Goal: Find specific page/section: Find specific page/section

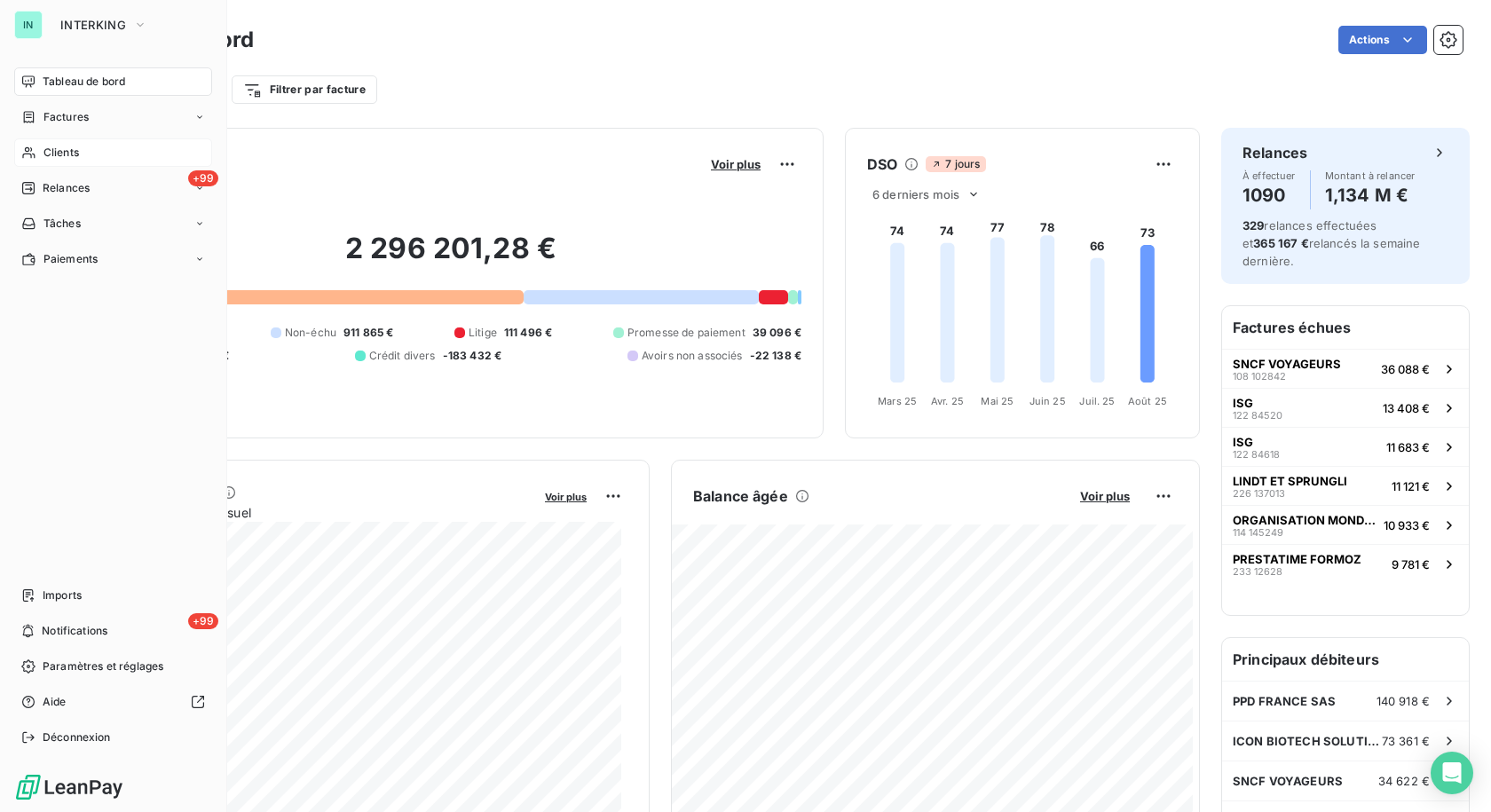
click at [47, 153] on span "Clients" at bounding box center [61, 152] width 36 height 16
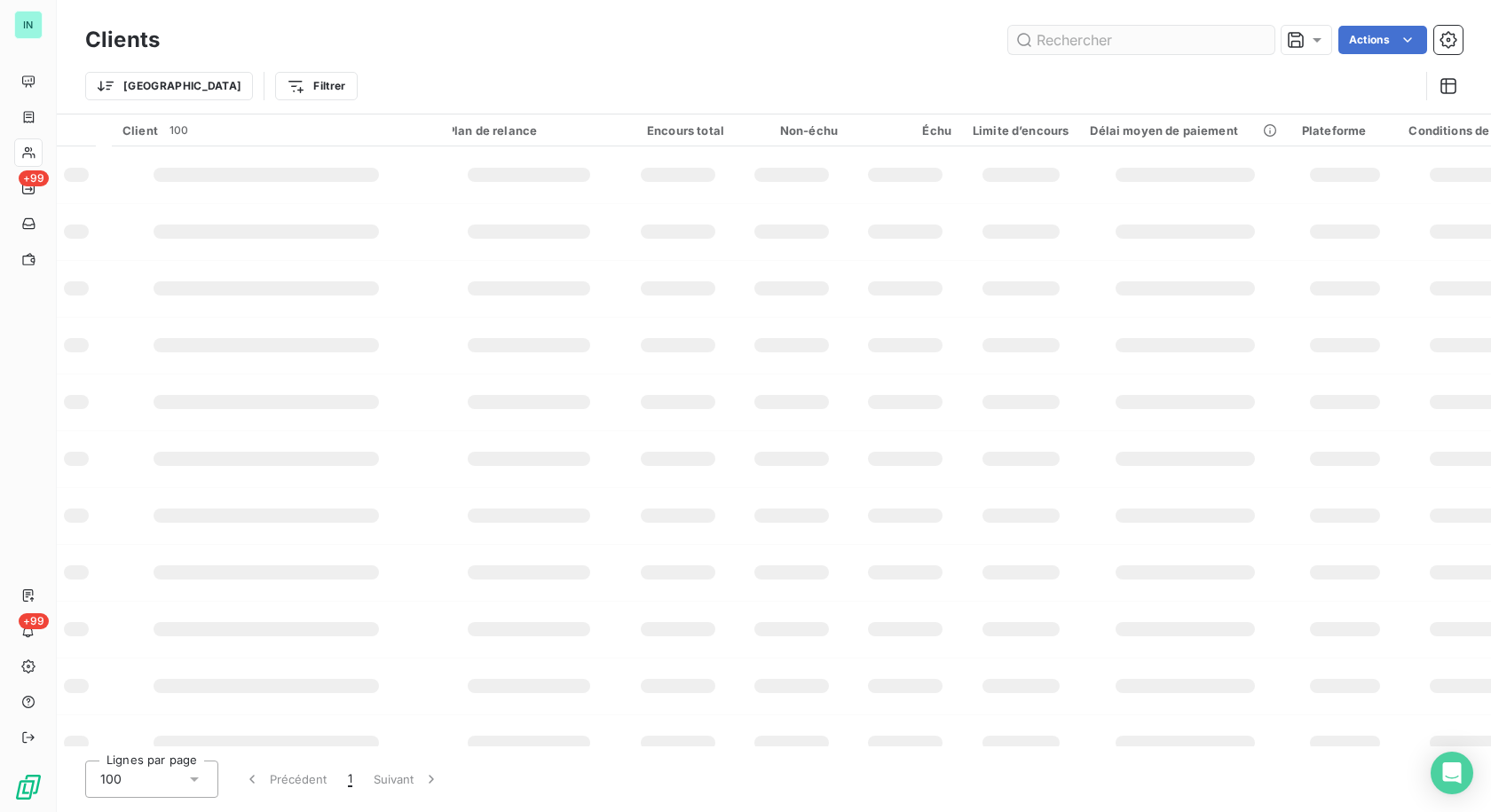
click at [1089, 48] on input "text" at bounding box center [1141, 39] width 266 height 28
type input "arpege"
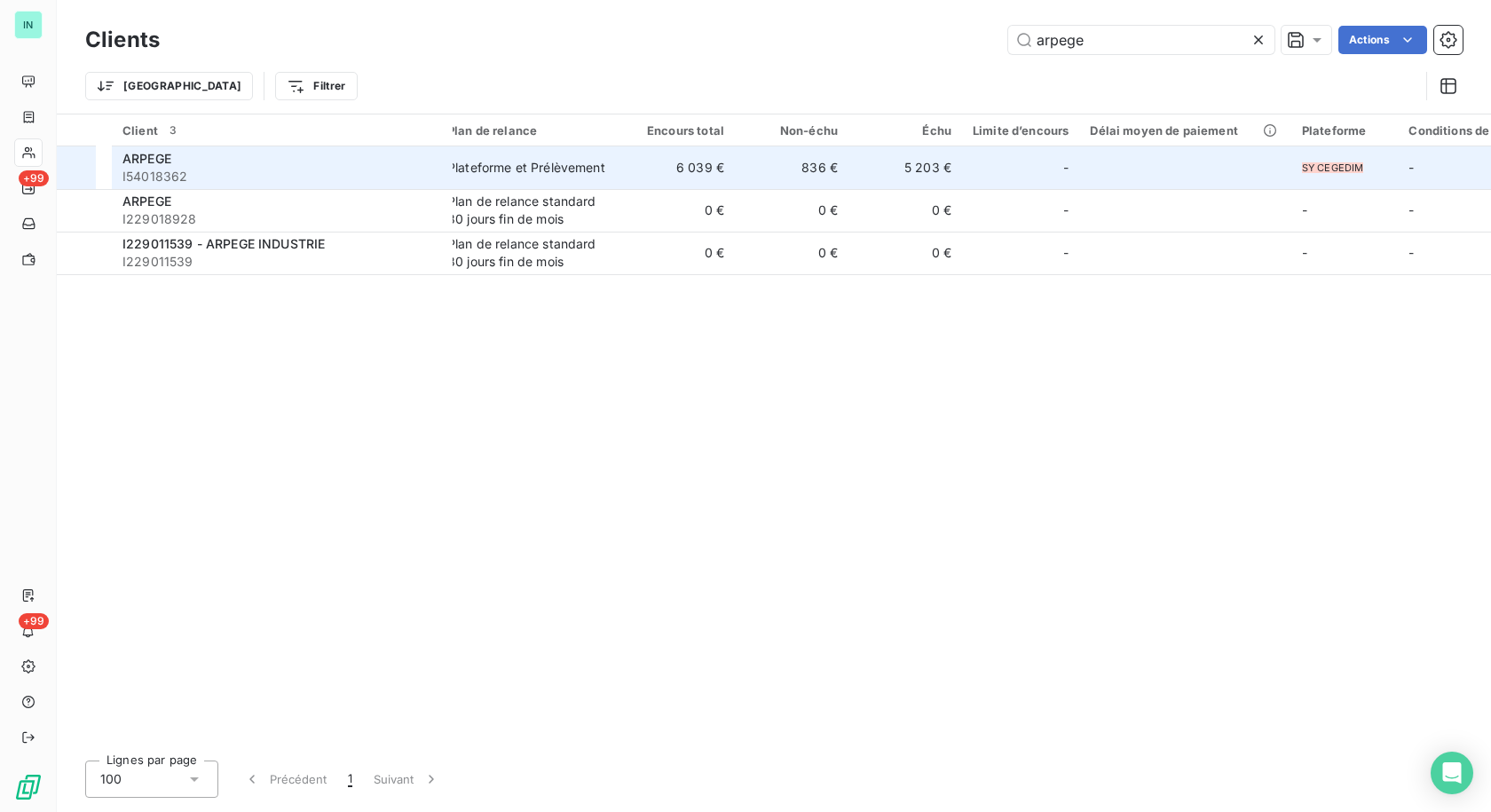
click at [483, 161] on div "Plateforme et Prélèvement" at bounding box center [526, 167] width 158 height 17
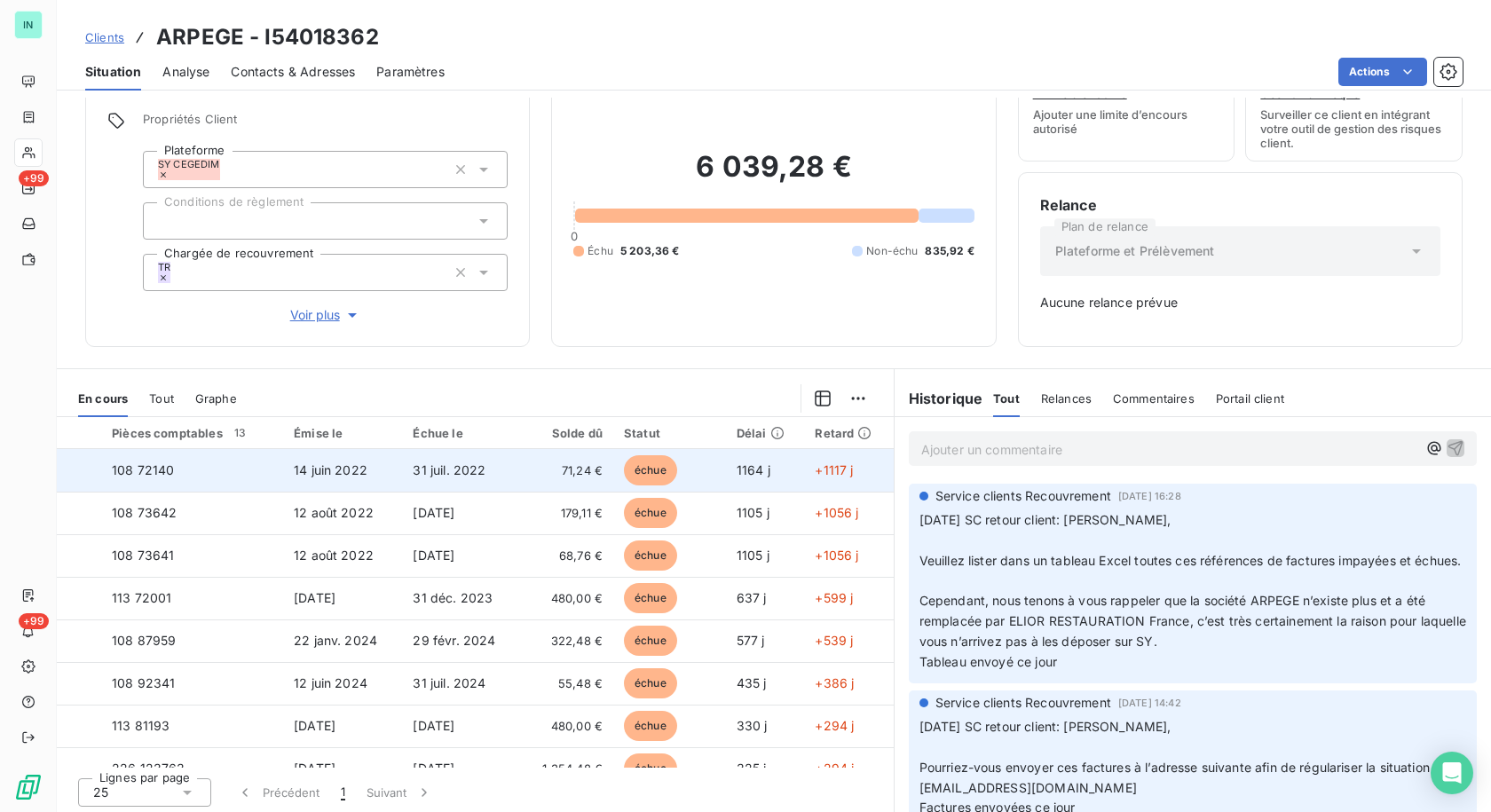
click at [174, 465] on span "108 72140" at bounding box center [143, 470] width 62 height 15
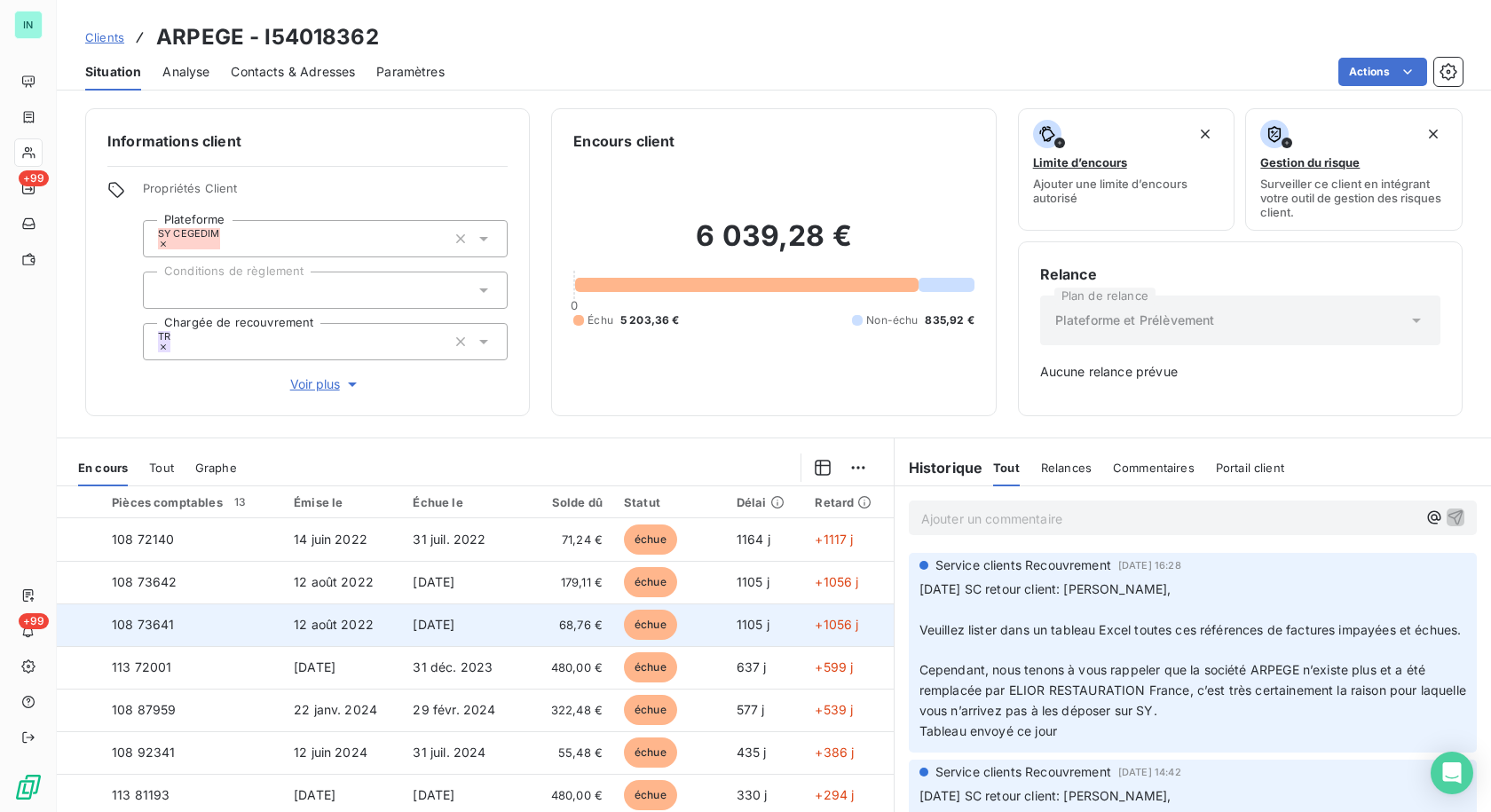
click at [167, 627] on span "108 73641" at bounding box center [143, 624] width 62 height 15
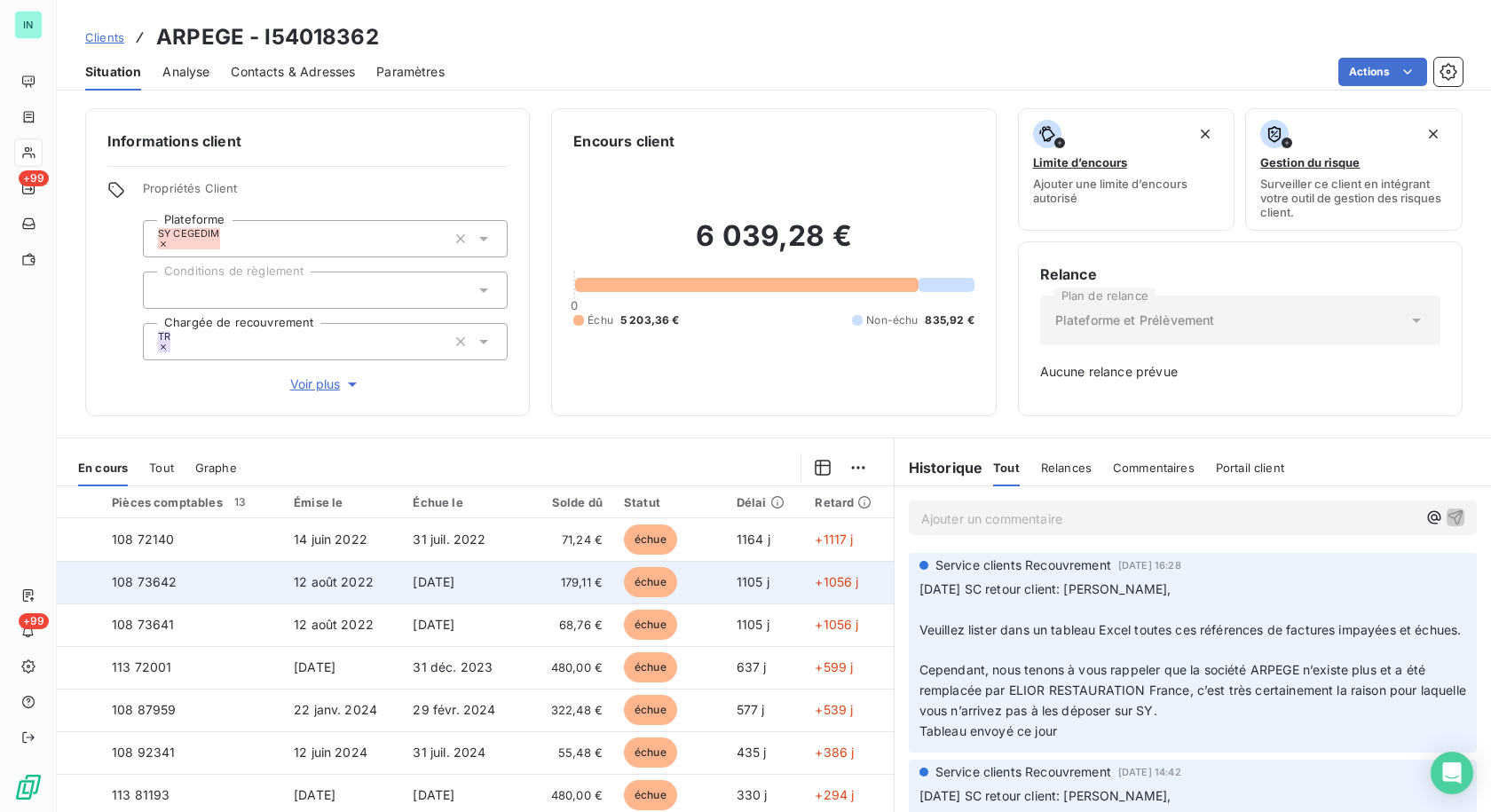
click at [149, 580] on span "108 73642" at bounding box center [144, 582] width 65 height 15
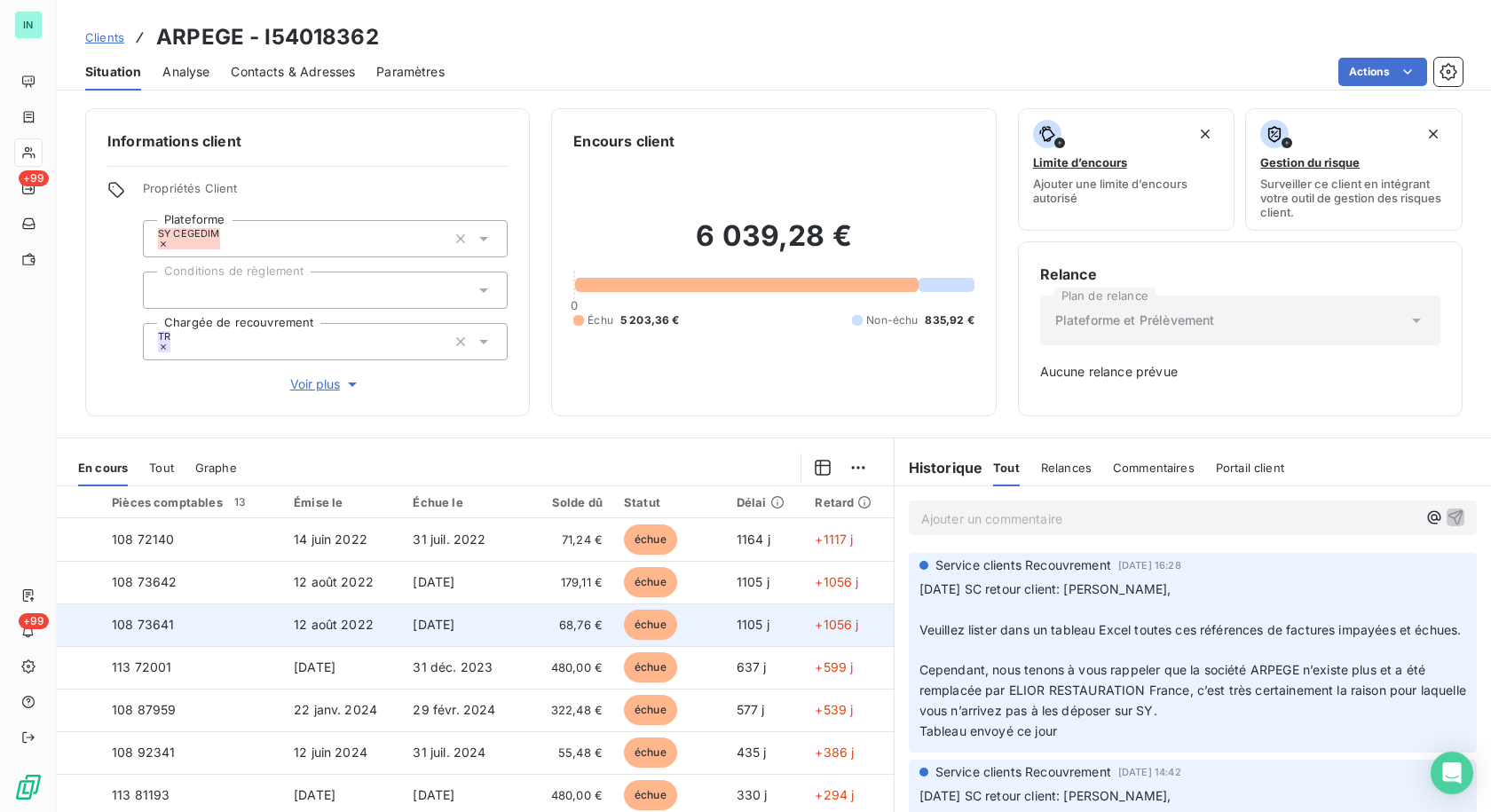
click at [152, 635] on td "108 73641" at bounding box center [192, 625] width 182 height 43
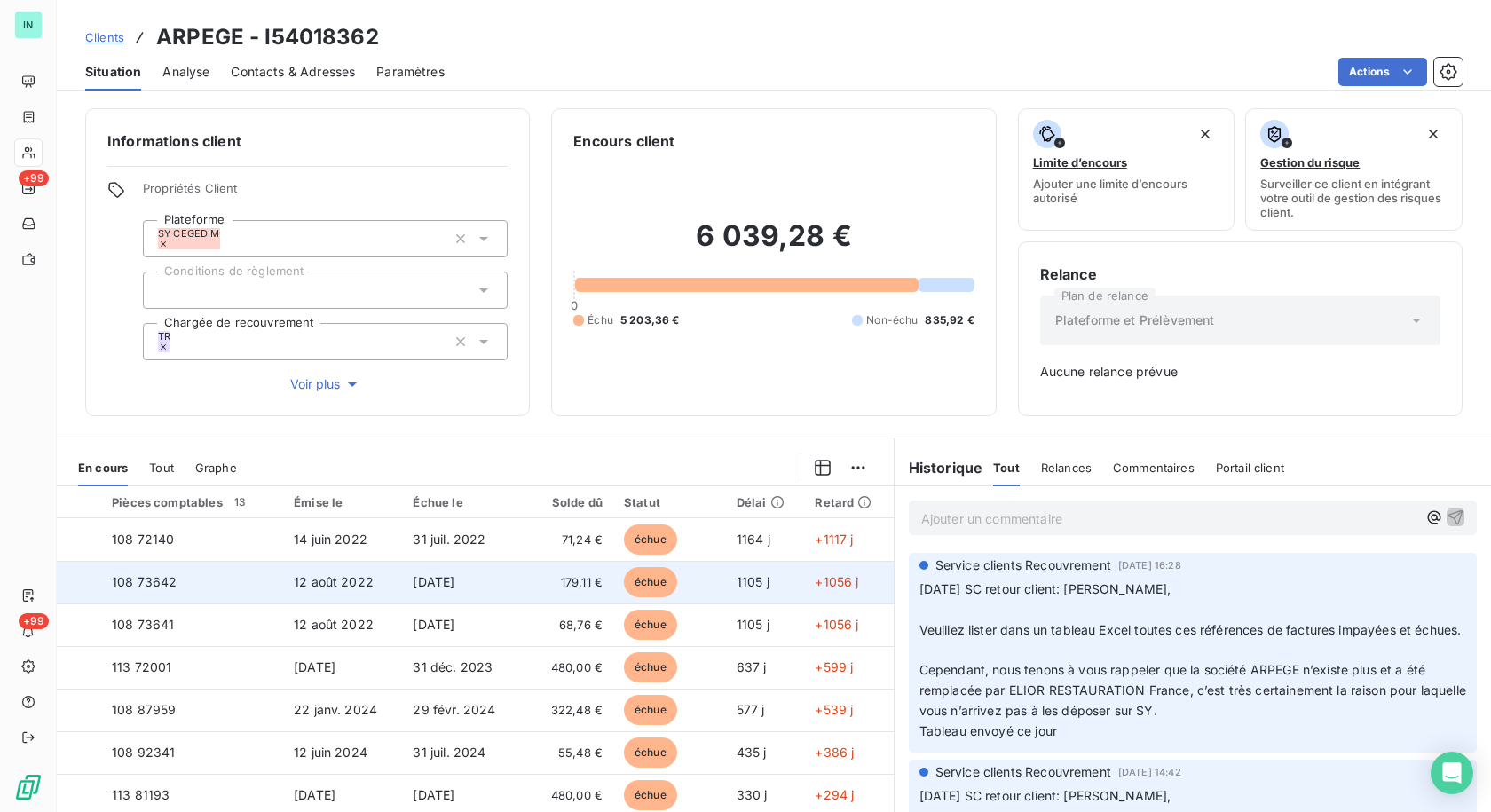
click at [173, 580] on span "108 73642" at bounding box center [144, 582] width 65 height 15
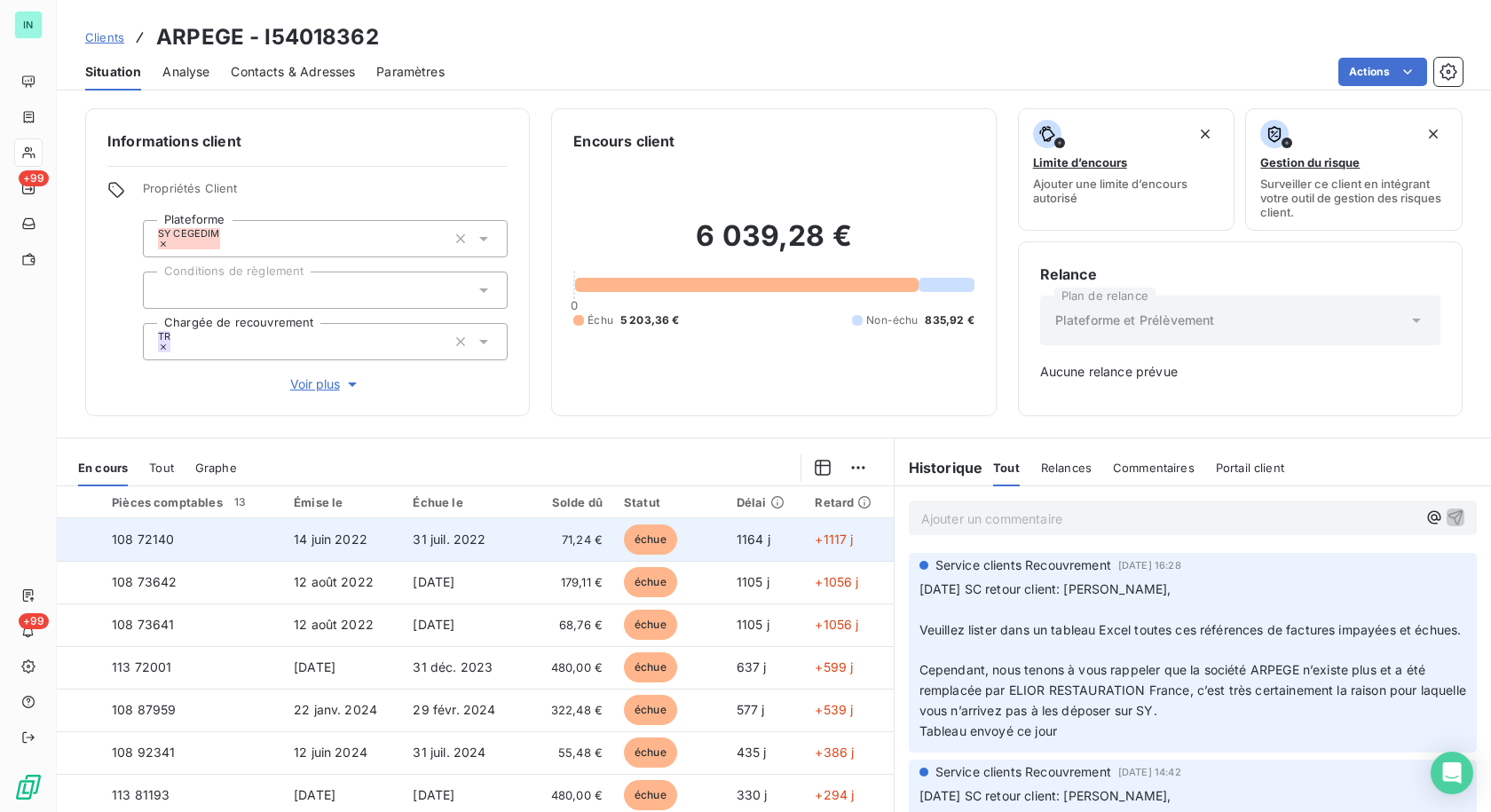
scroll to position [89, 0]
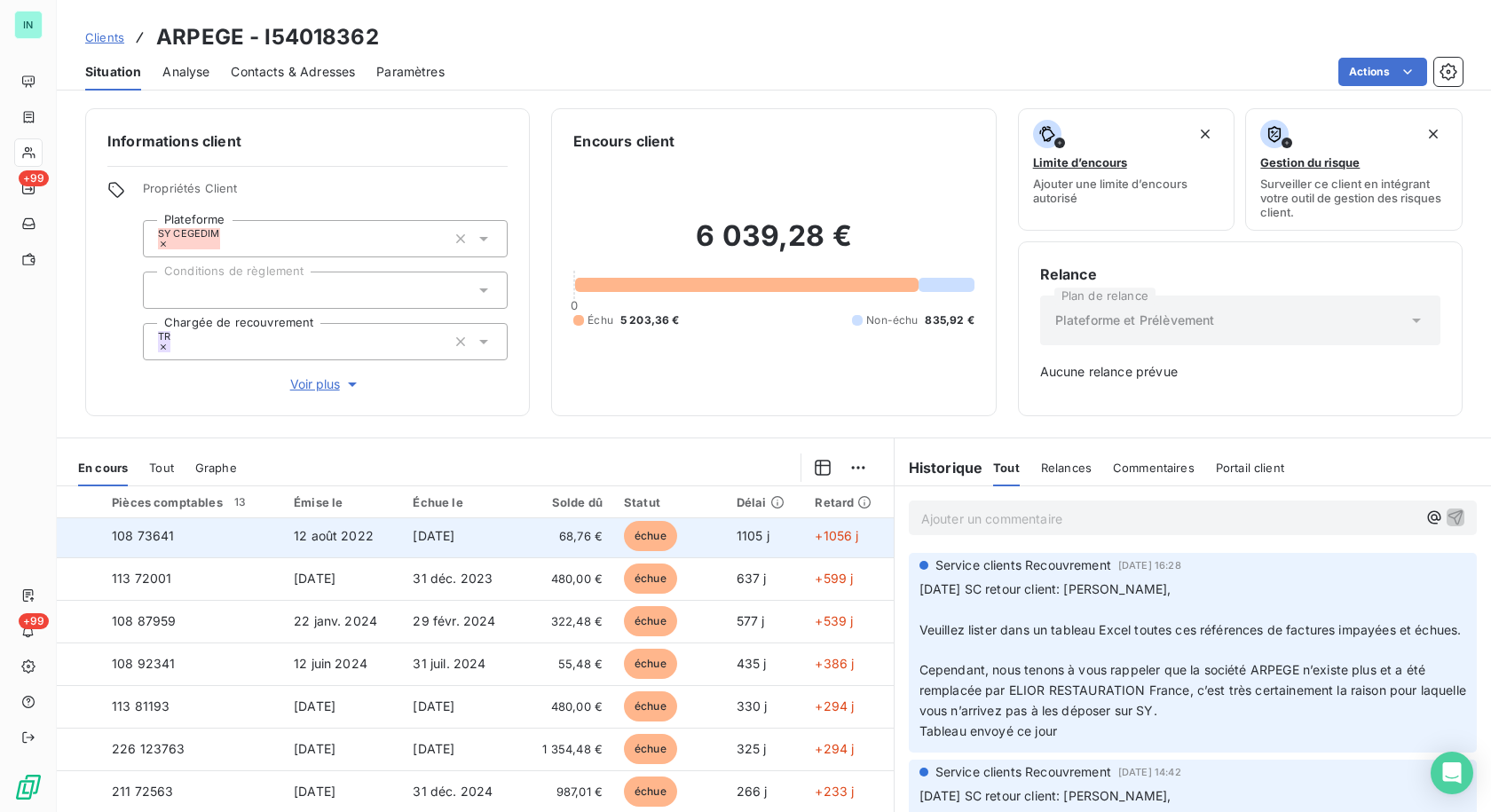
click at [227, 544] on td "108 73641" at bounding box center [192, 536] width 182 height 43
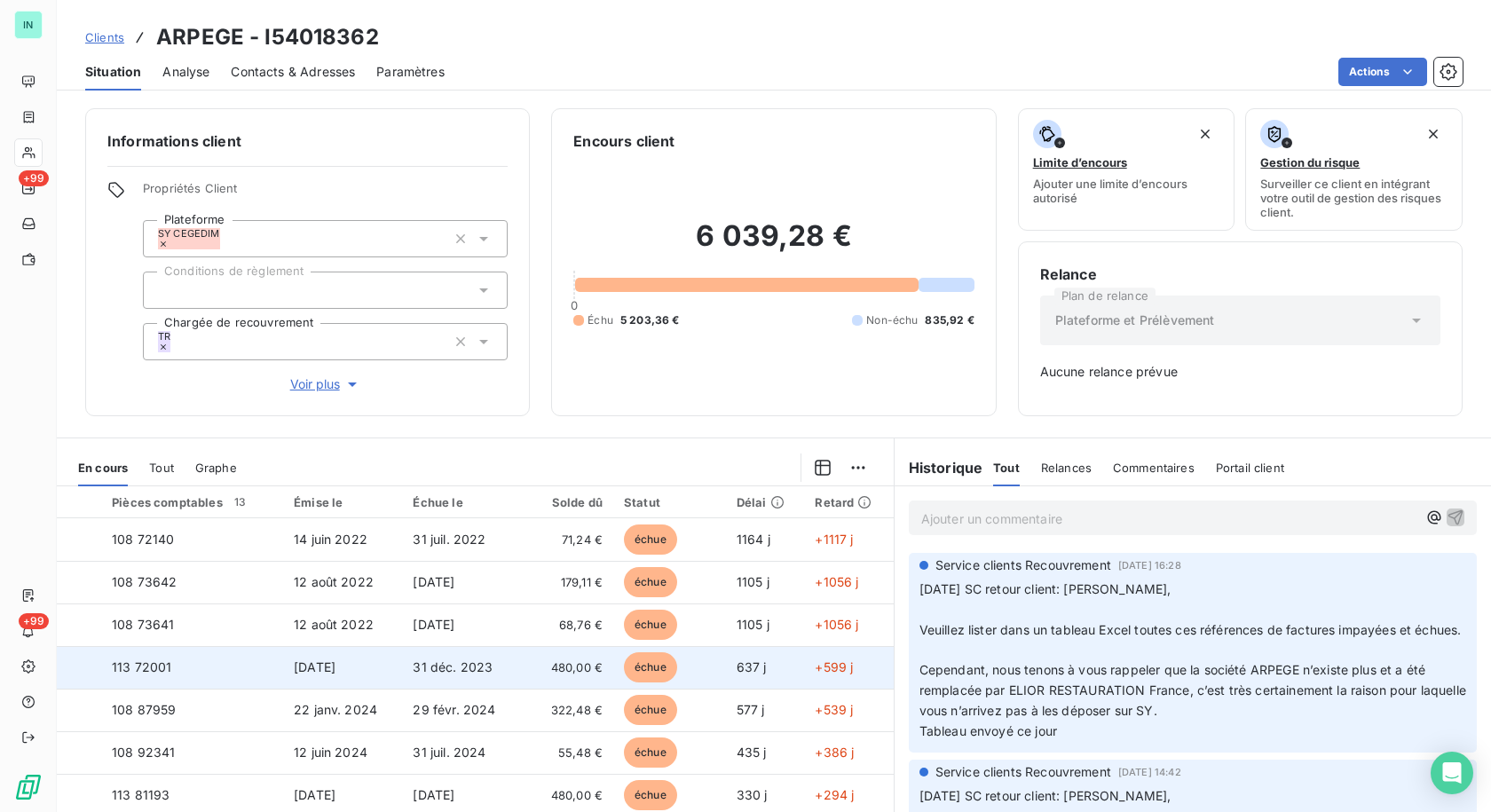
click at [171, 673] on span "113 72001" at bounding box center [141, 667] width 59 height 15
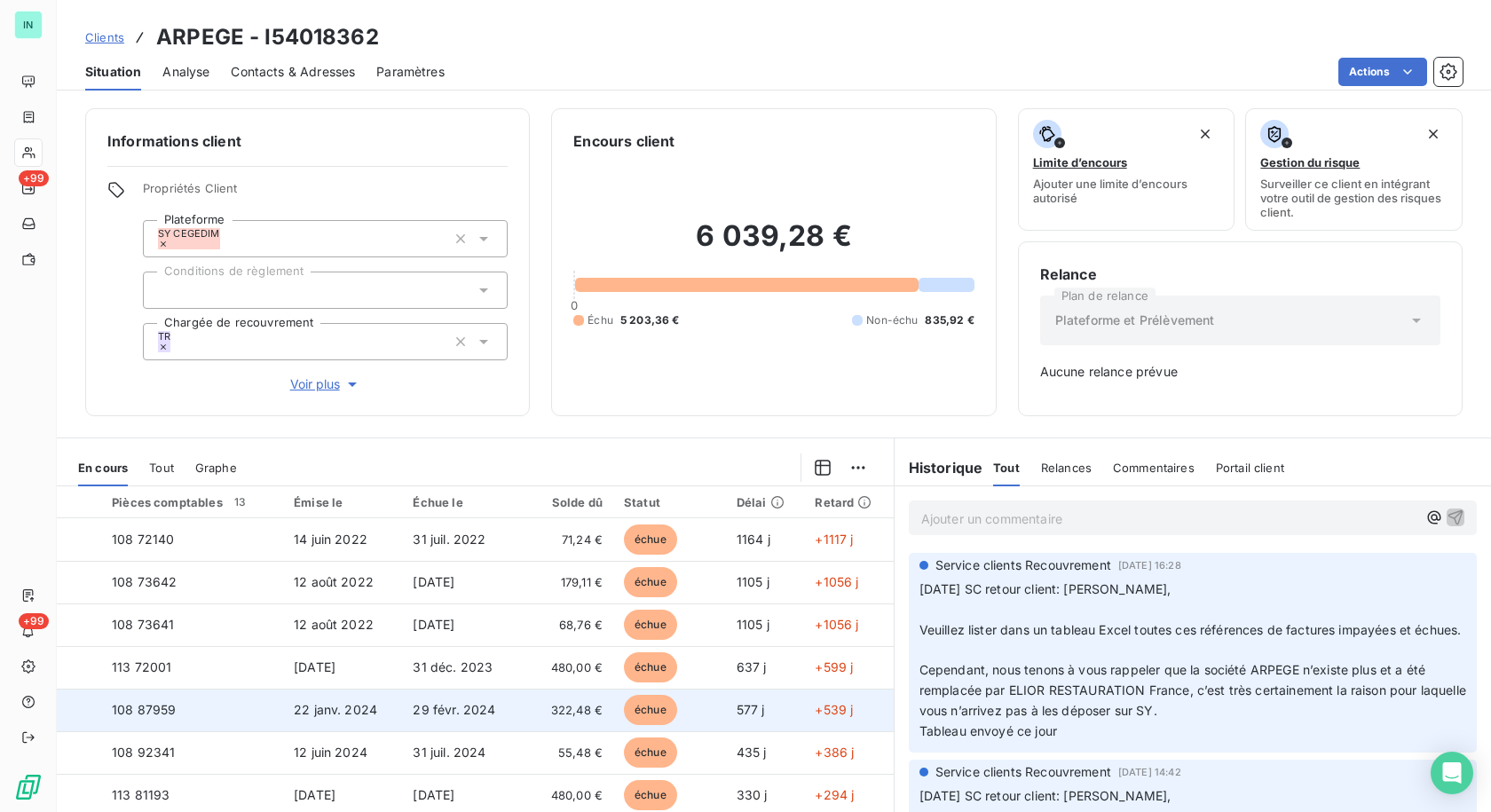
click at [176, 708] on span "108 87959" at bounding box center [144, 710] width 64 height 15
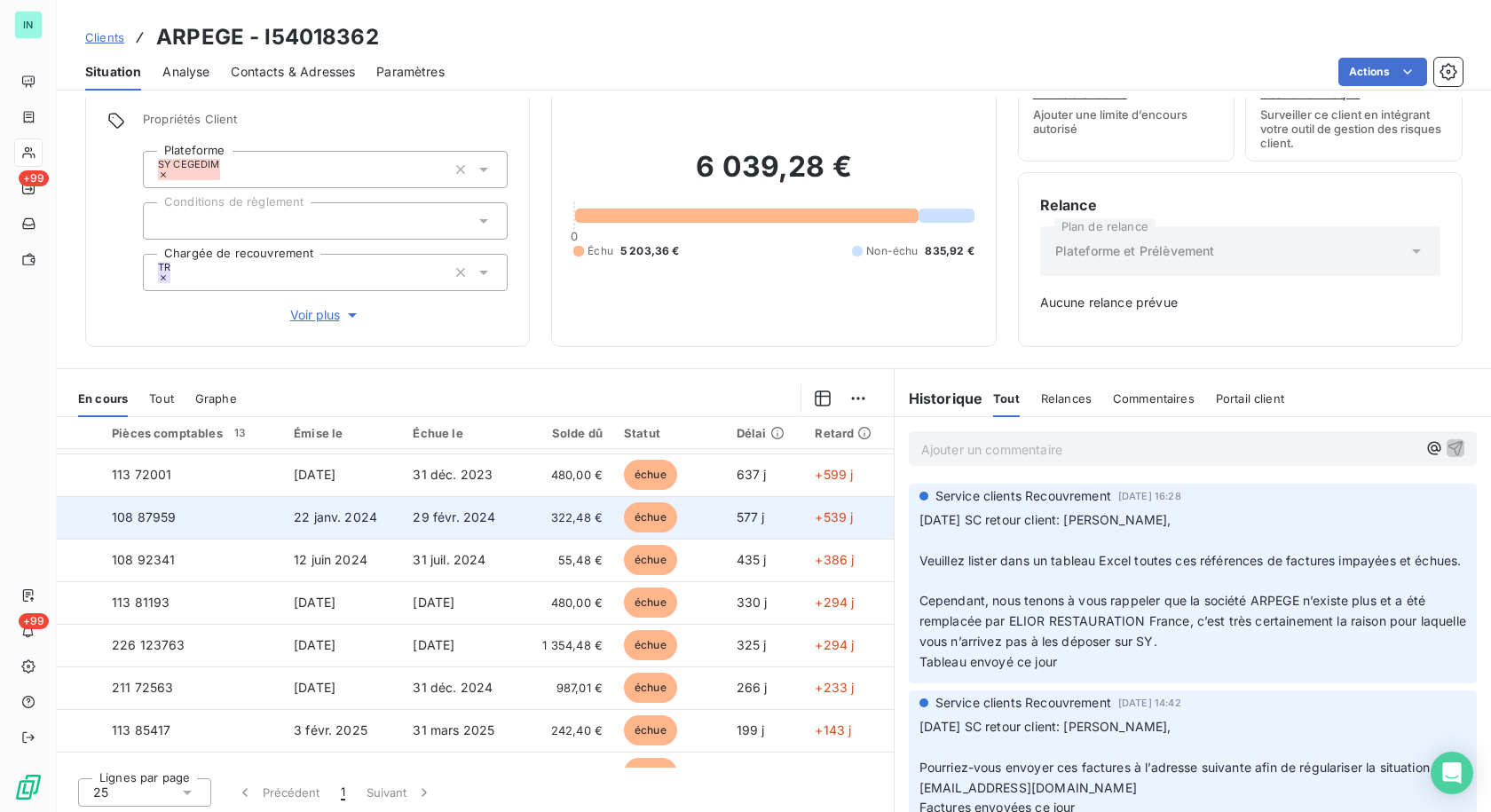
scroll to position [245, 0]
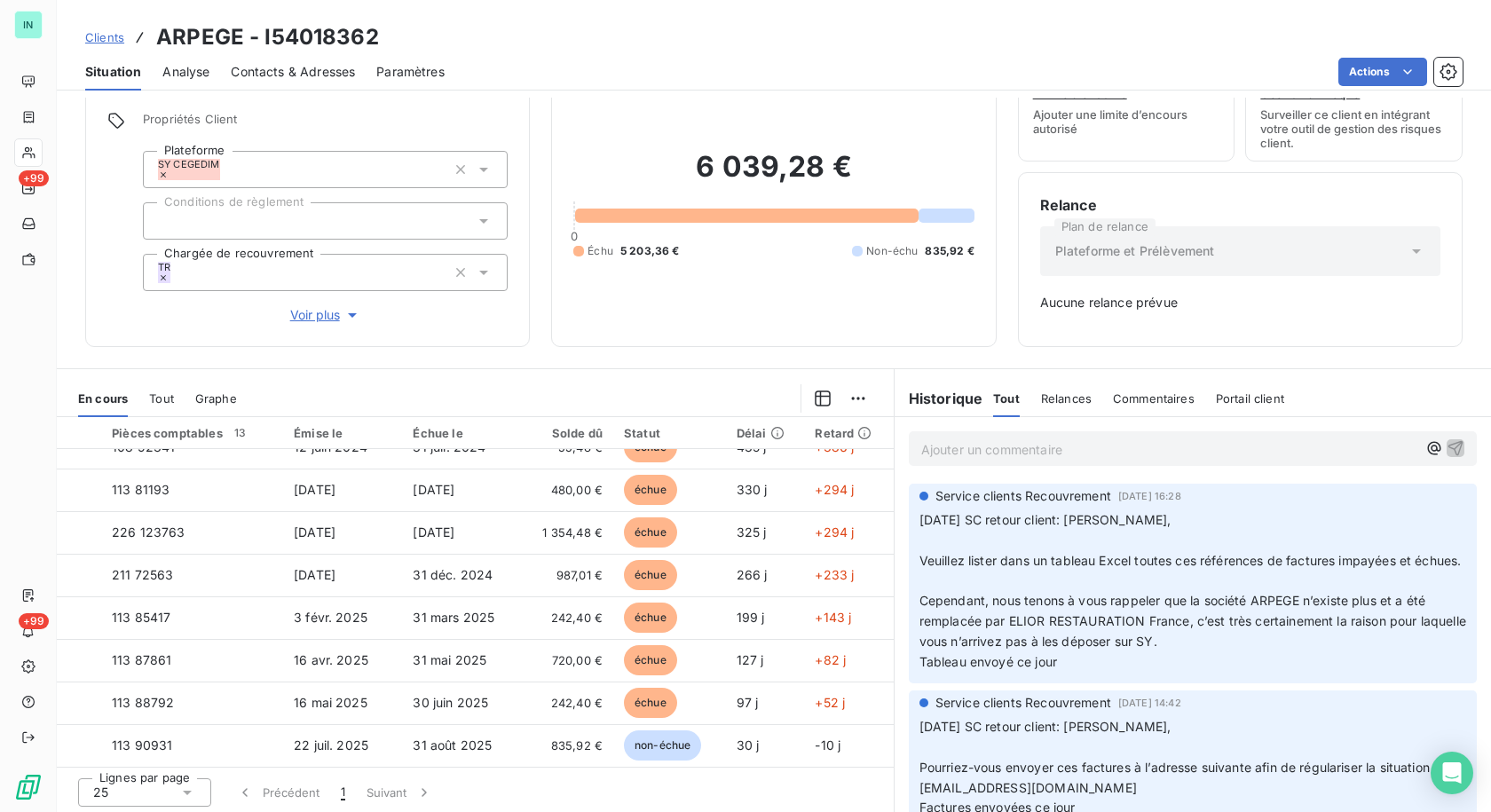
click at [163, 400] on span "Tout" at bounding box center [161, 399] width 25 height 15
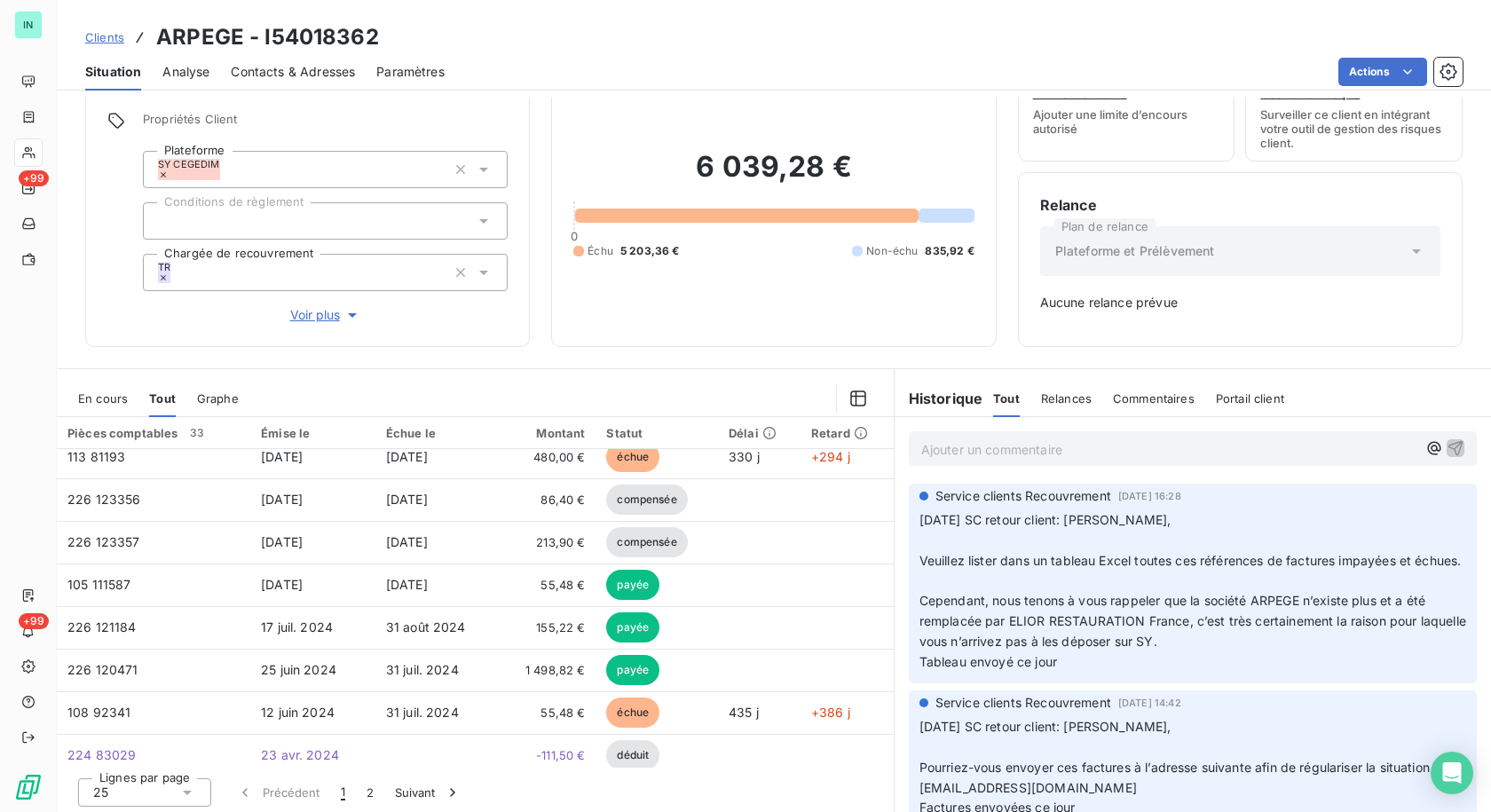
scroll to position [355, 0]
click at [102, 401] on span "En cours" at bounding box center [102, 399] width 49 height 15
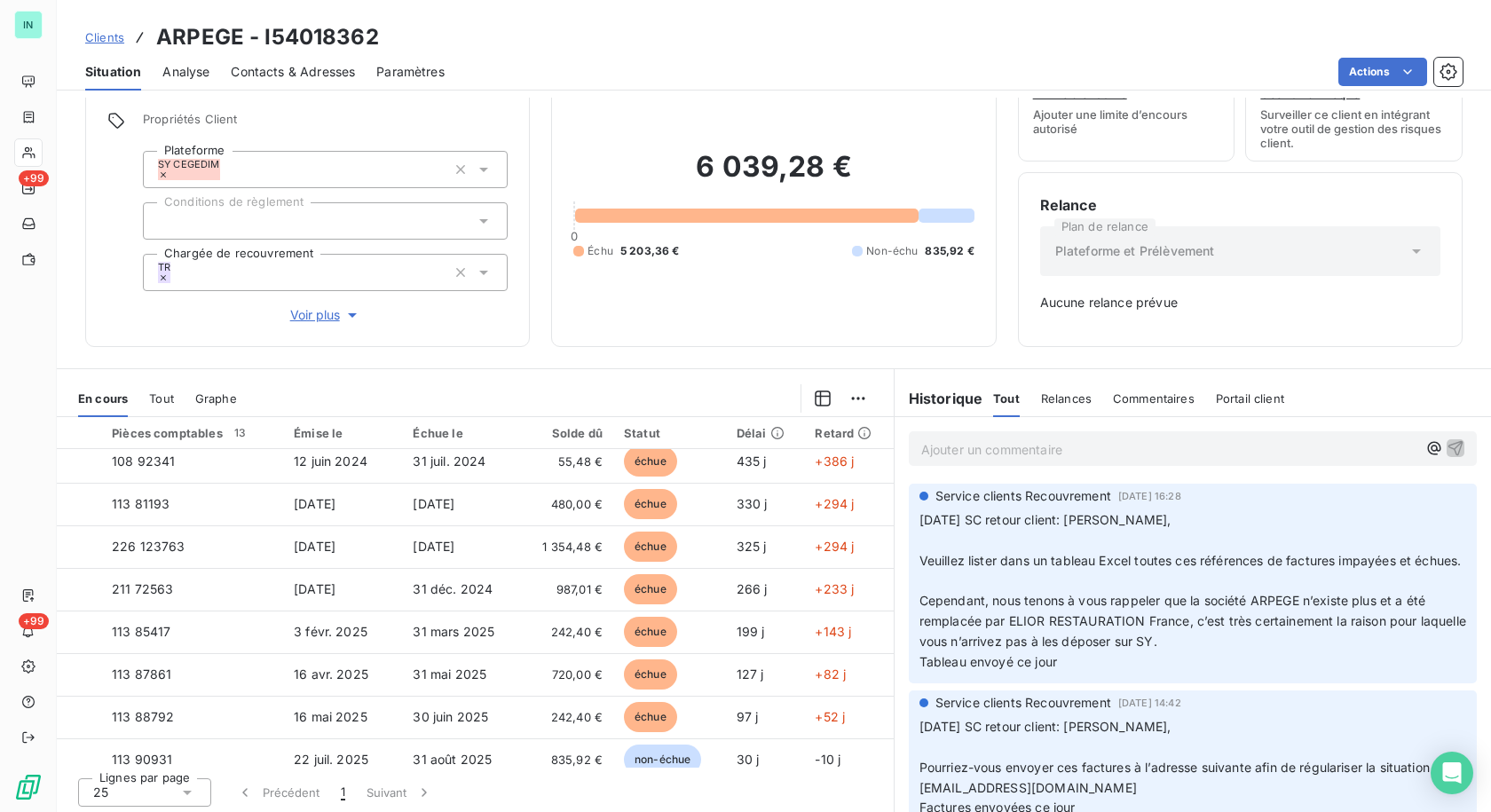
scroll to position [245, 0]
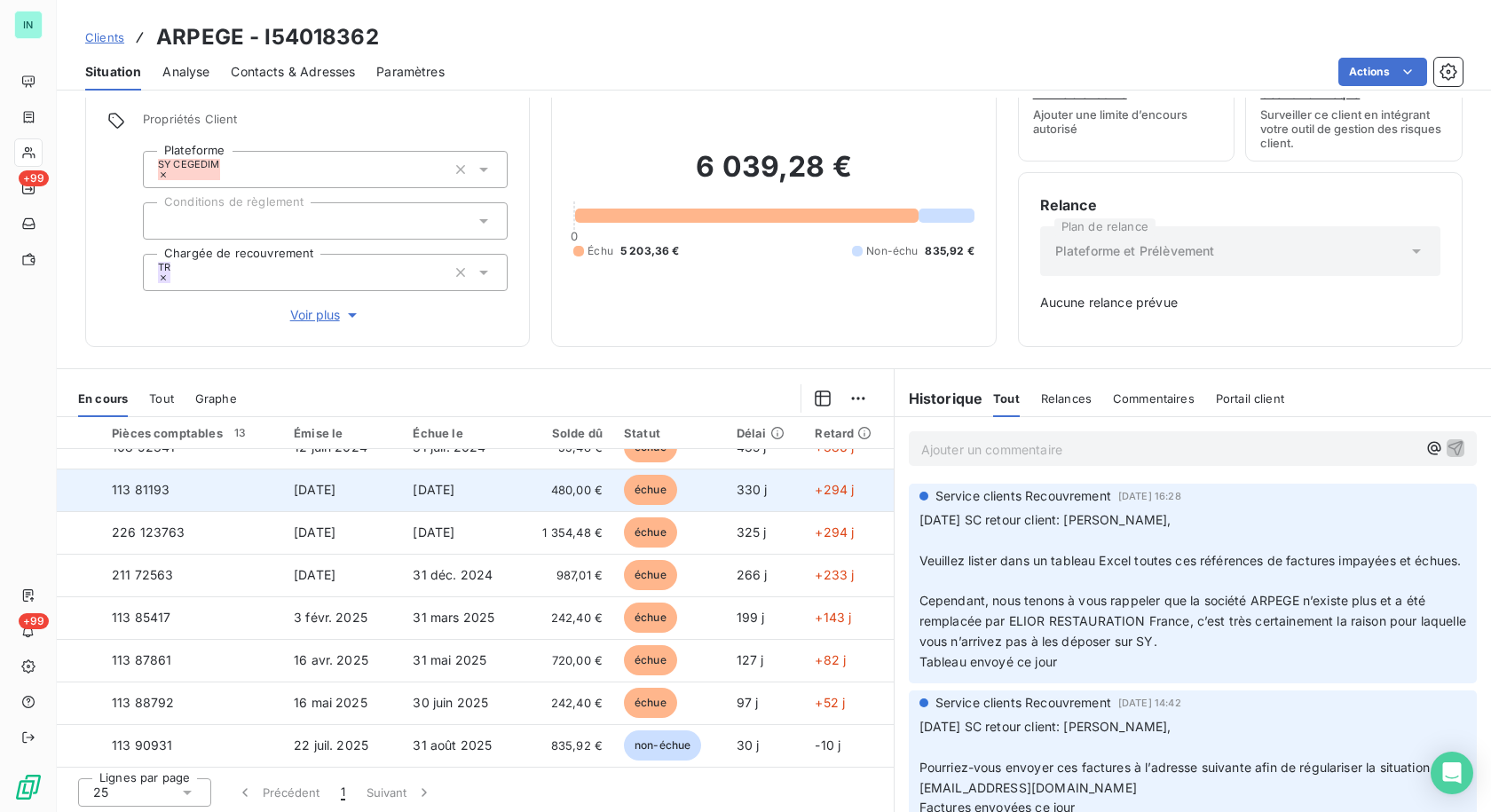
click at [223, 486] on td "113 81193" at bounding box center [192, 489] width 182 height 43
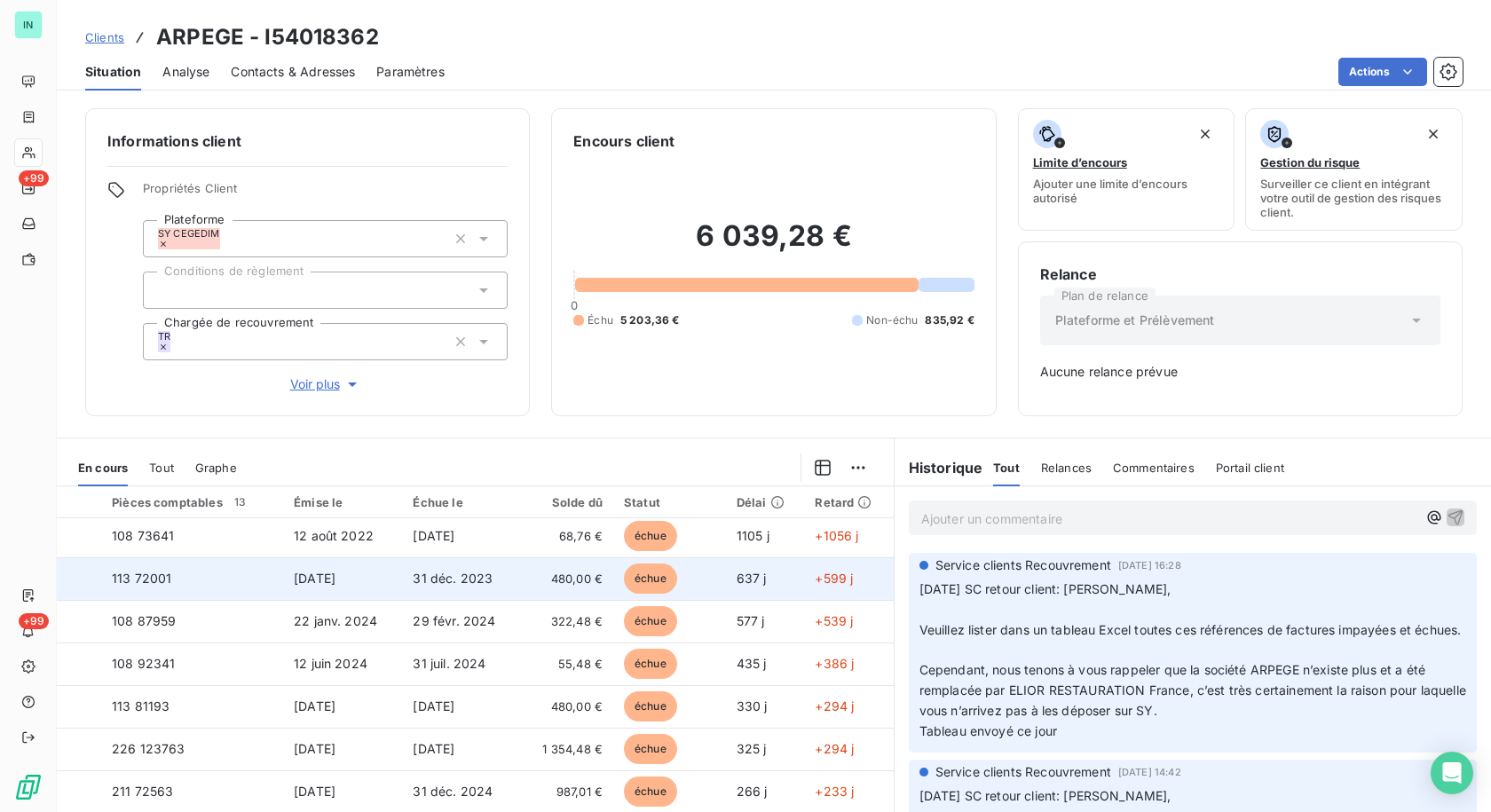
scroll to position [177, 0]
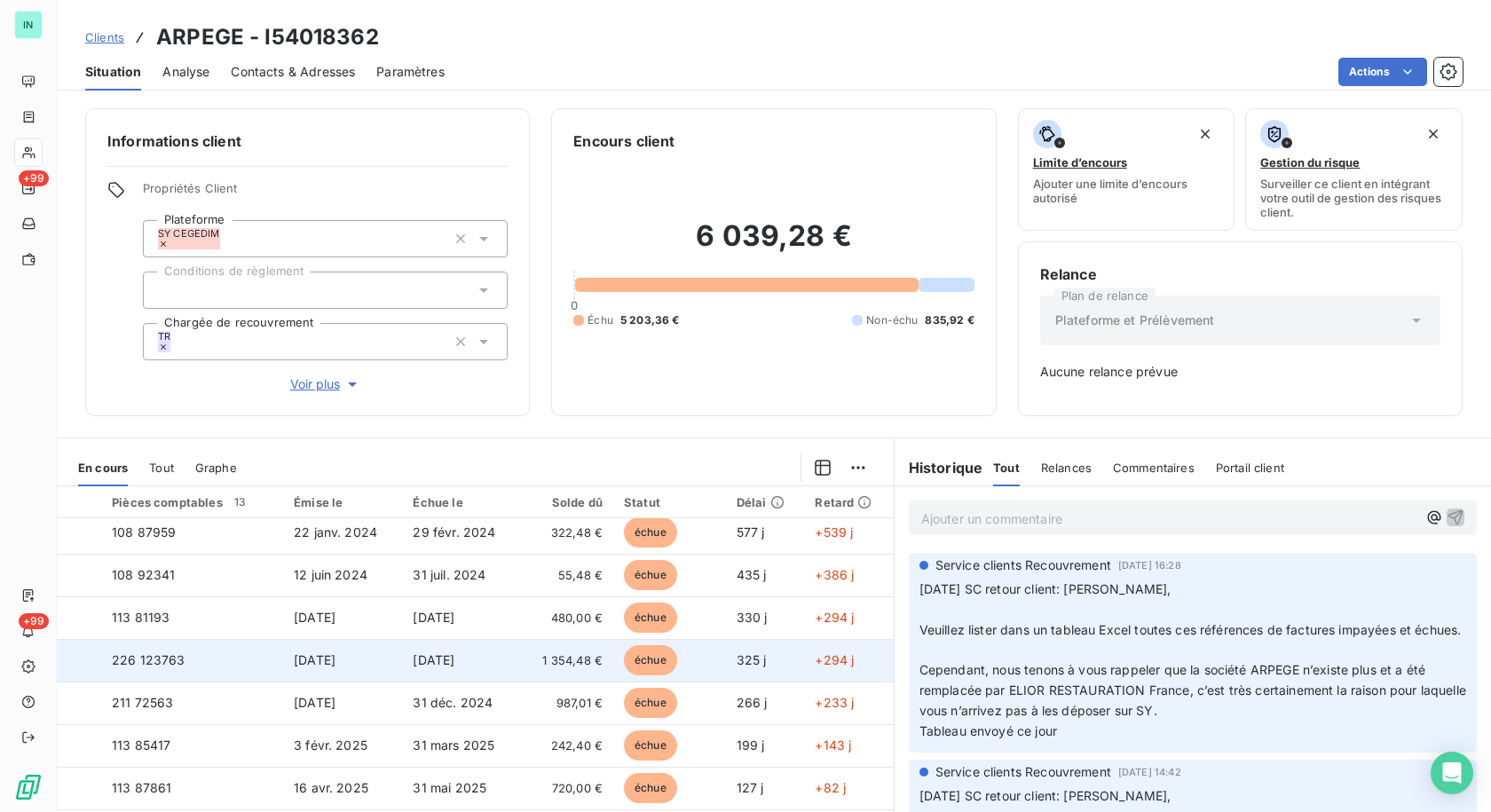
click at [179, 657] on span "226 123763" at bounding box center [148, 659] width 74 height 15
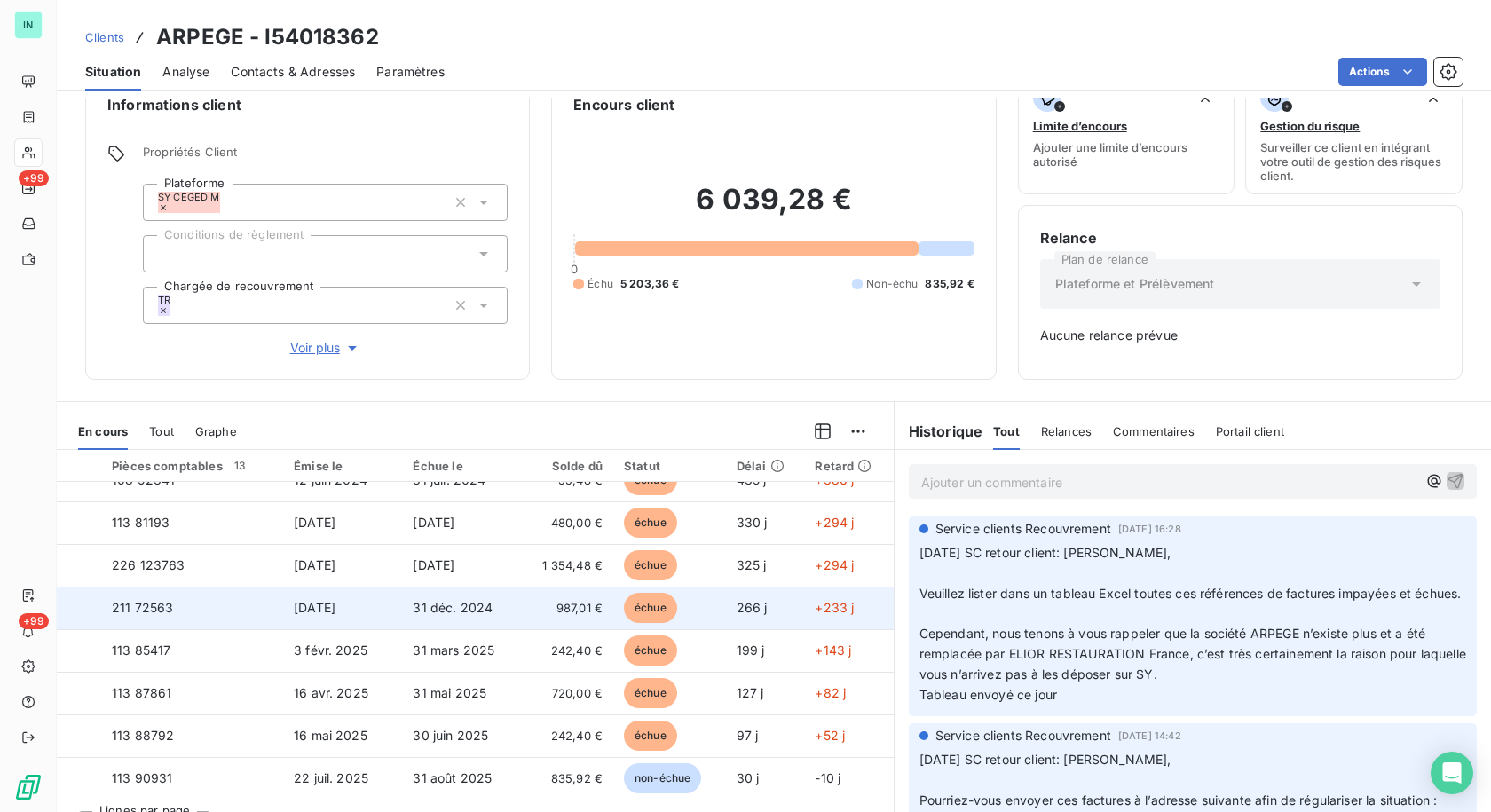
scroll to position [69, 0]
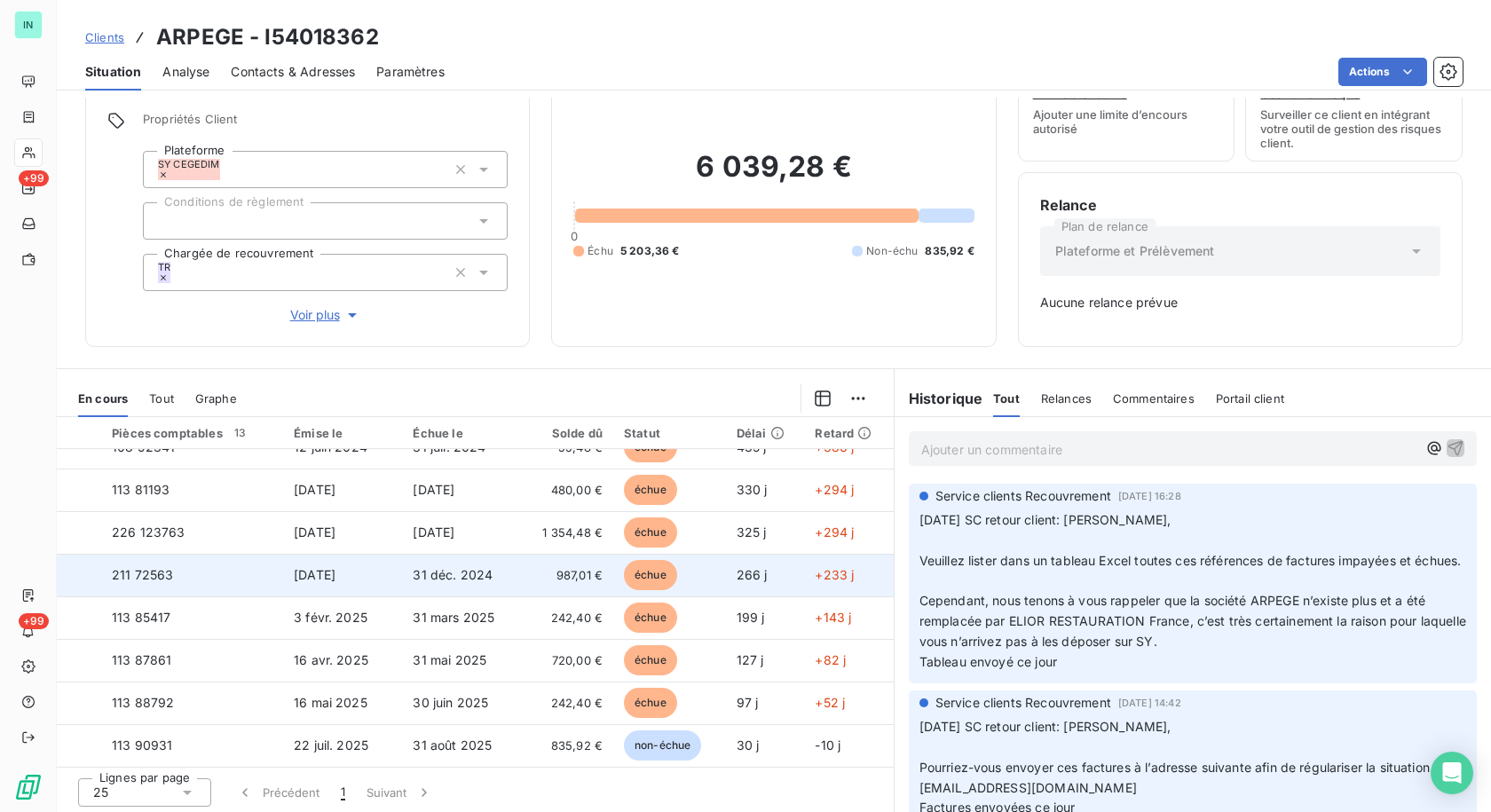
click at [153, 576] on td "211 72563" at bounding box center [192, 575] width 182 height 43
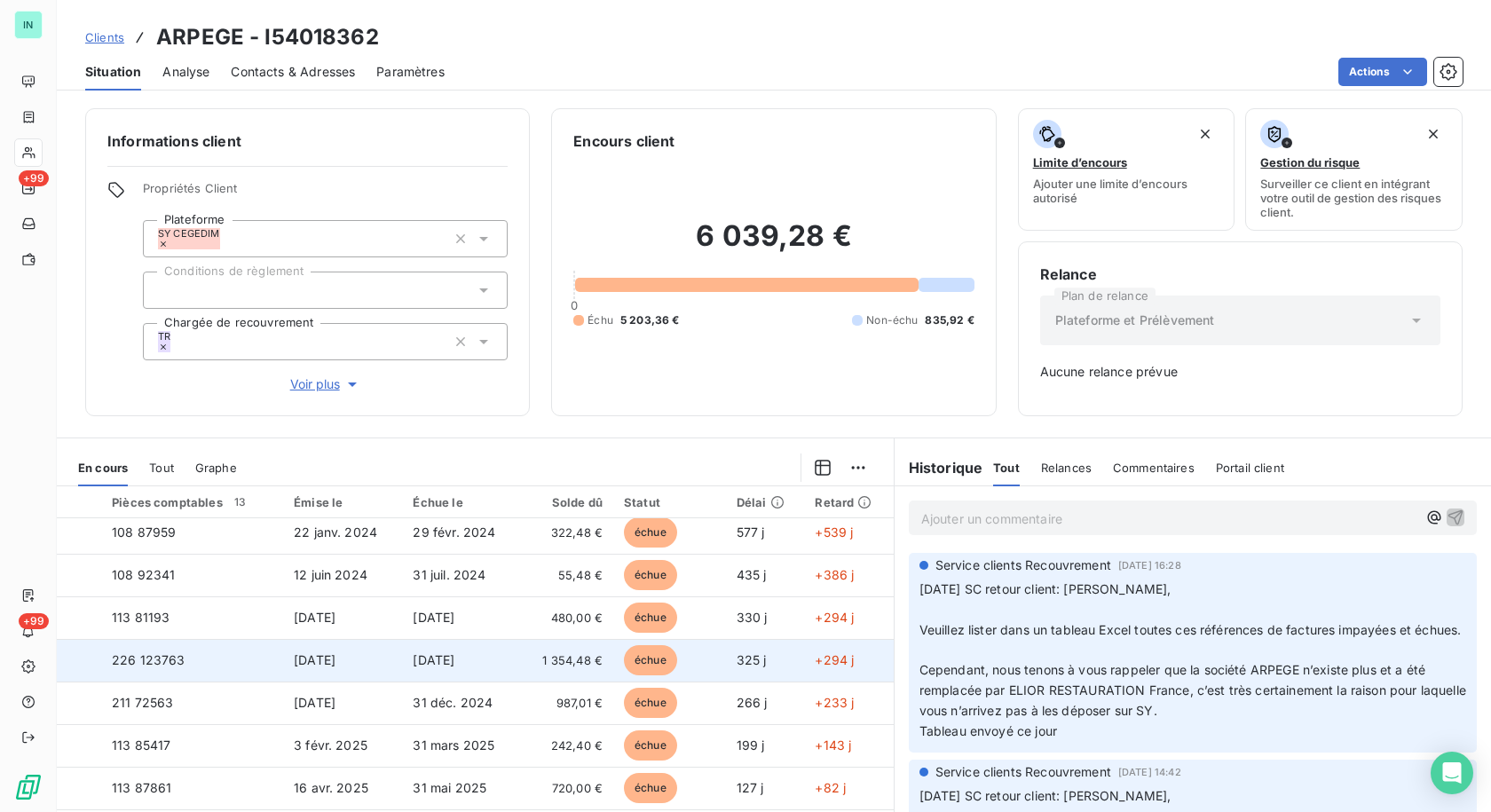
scroll to position [245, 0]
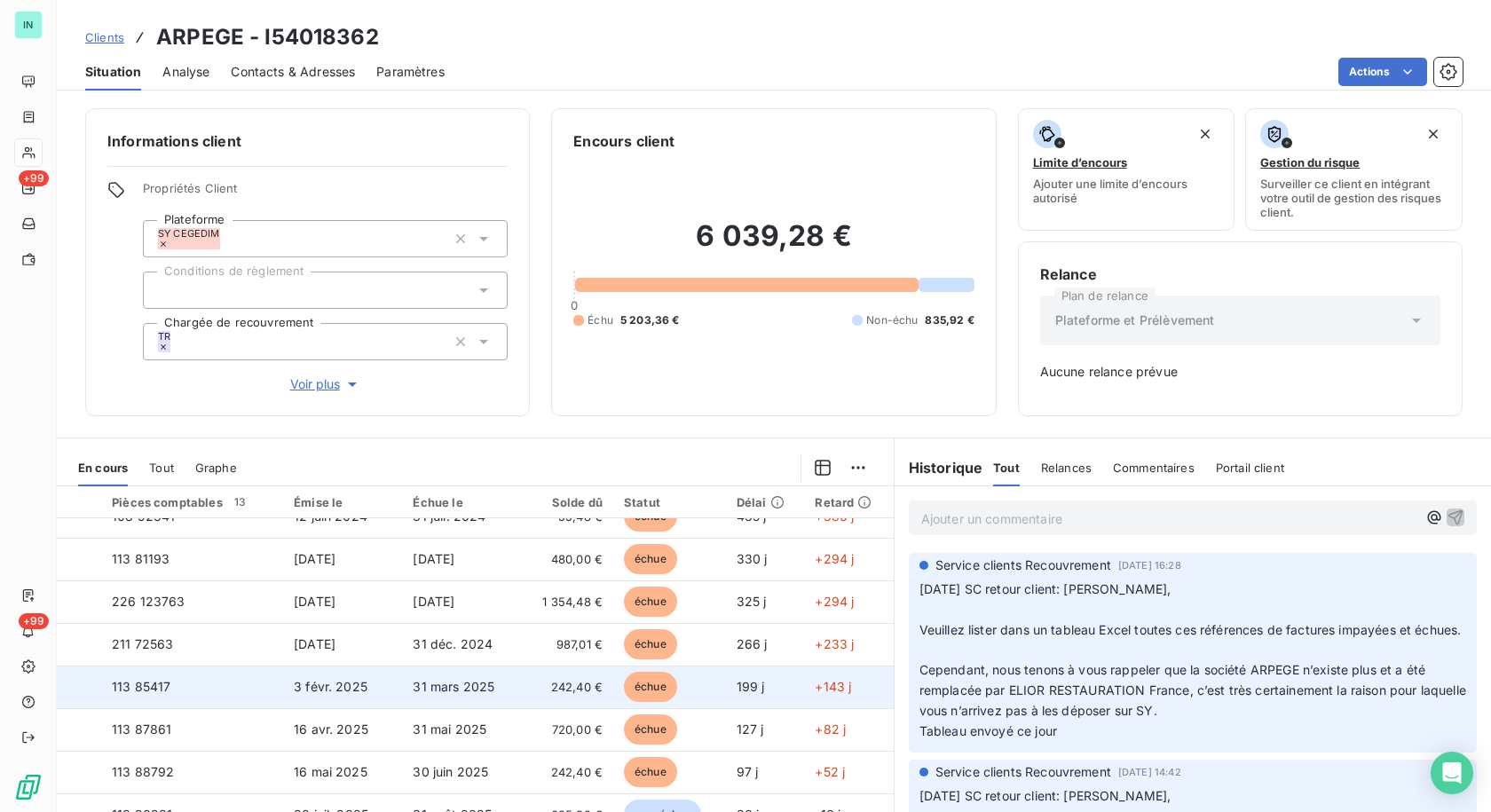
click at [126, 681] on td "113 85417" at bounding box center [192, 687] width 182 height 43
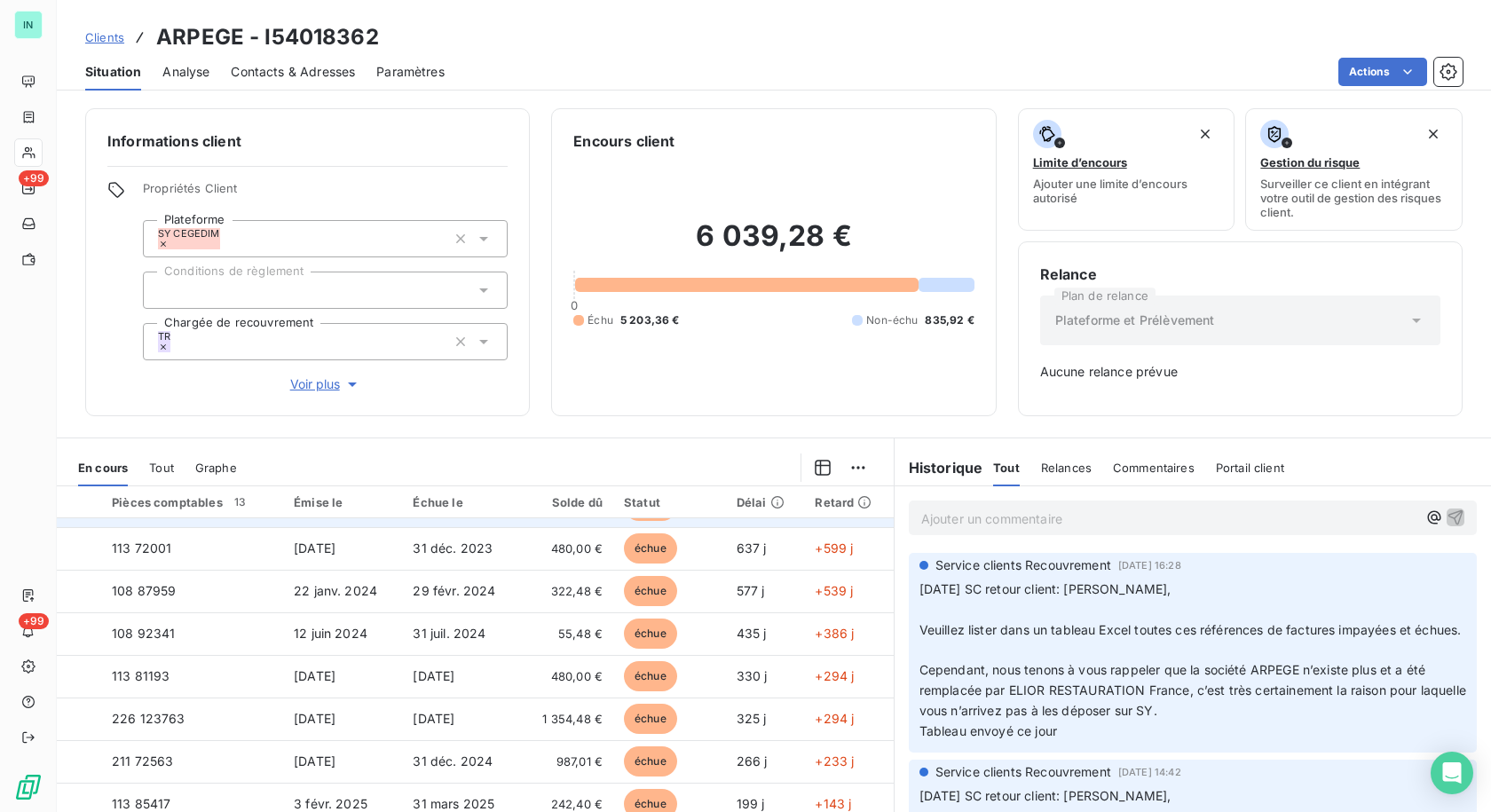
scroll to position [245, 0]
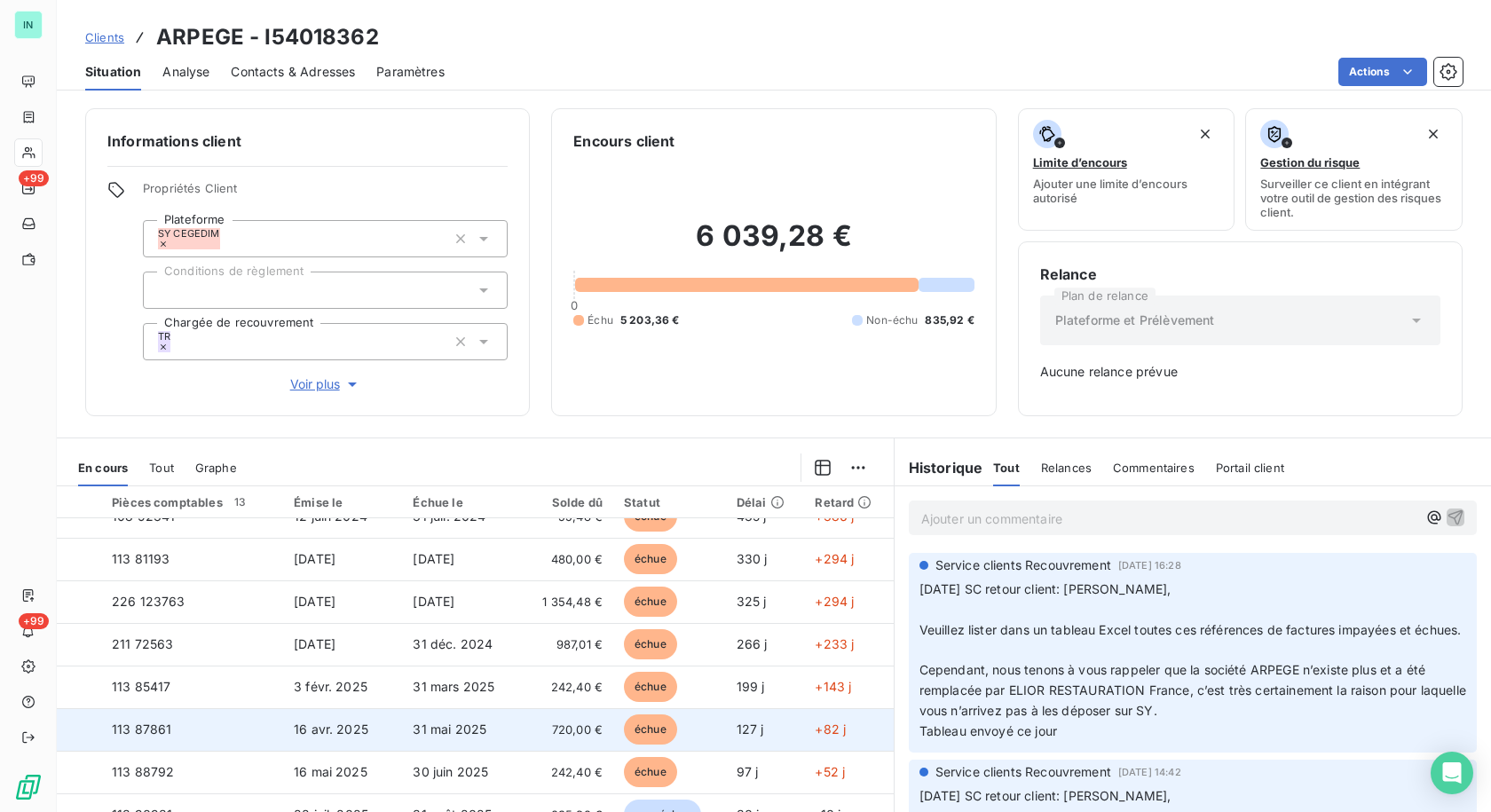
click at [156, 728] on td "113 87861" at bounding box center [192, 729] width 182 height 43
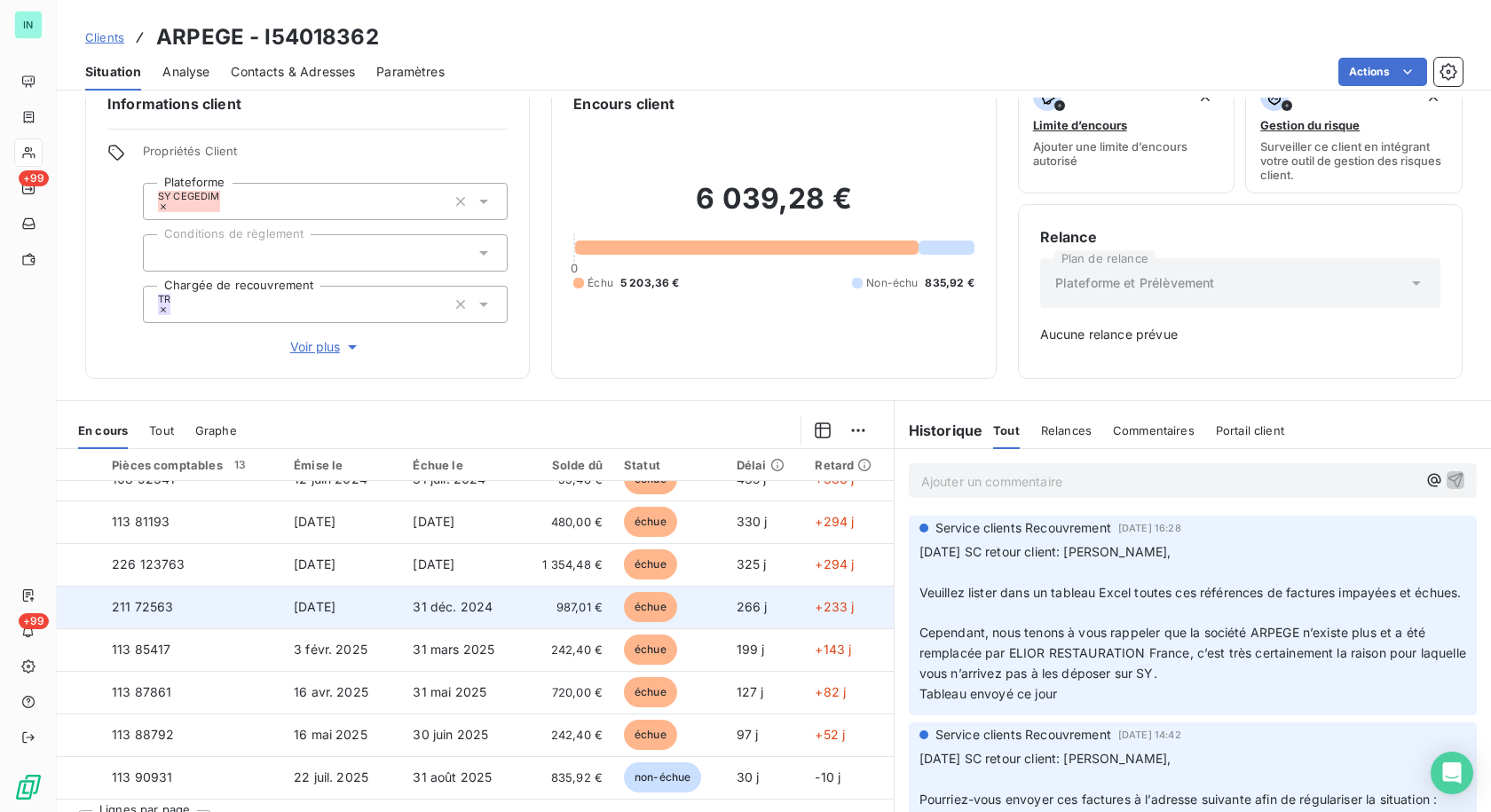
scroll to position [69, 0]
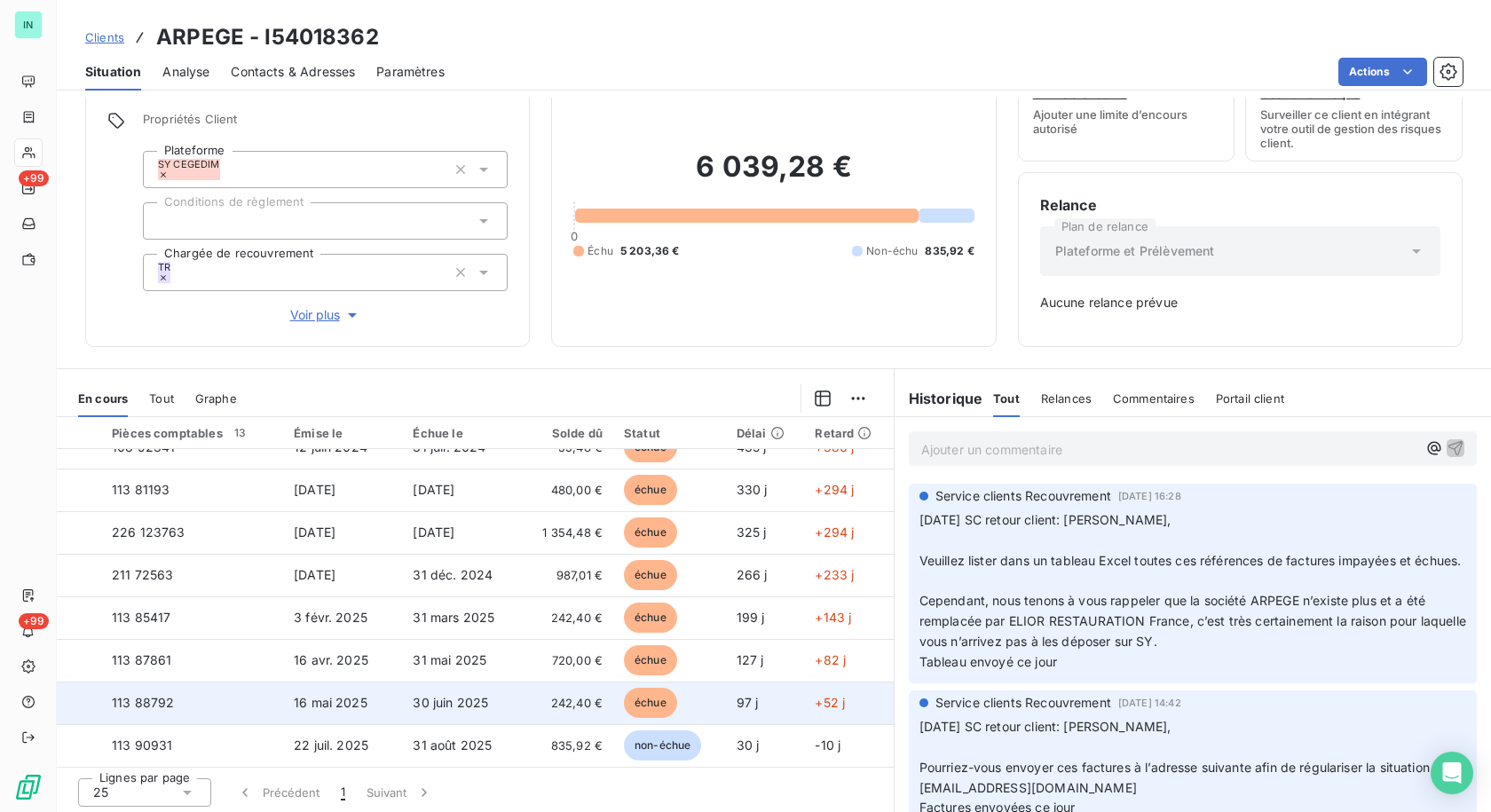
click at [156, 695] on span "113 88792" at bounding box center [143, 702] width 62 height 15
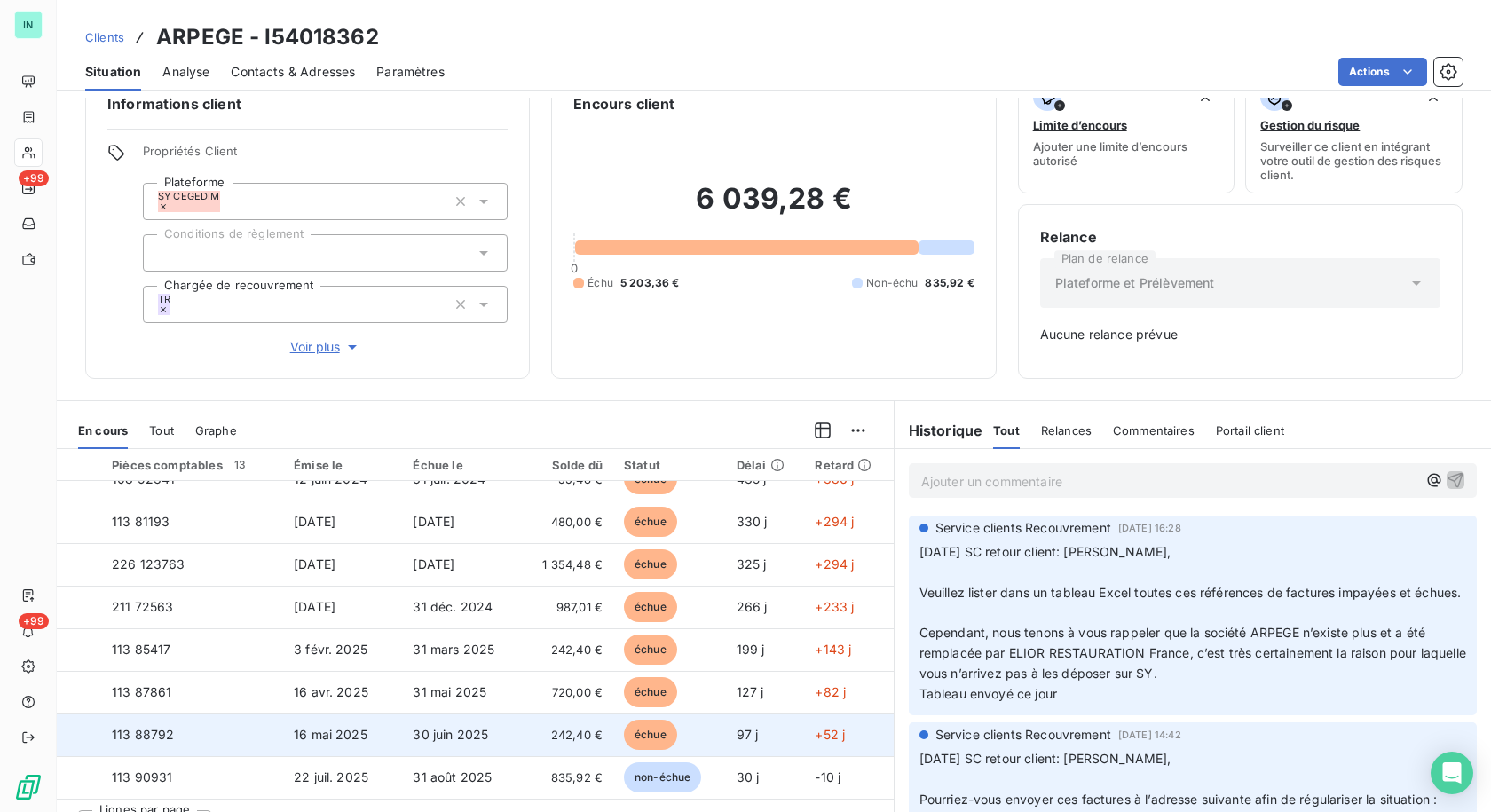
scroll to position [69, 0]
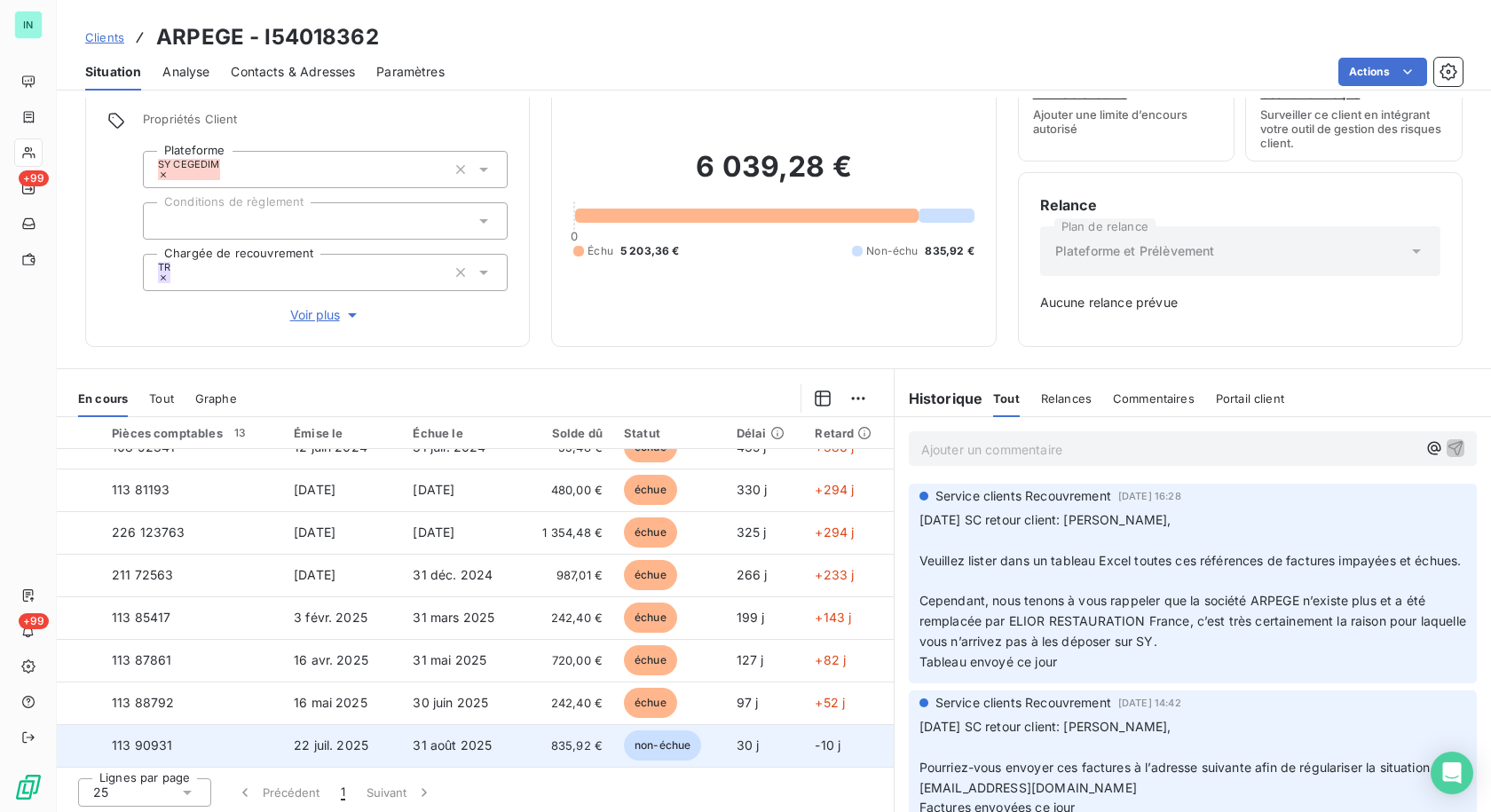
click at [143, 737] on span "113 90931" at bounding box center [142, 744] width 60 height 15
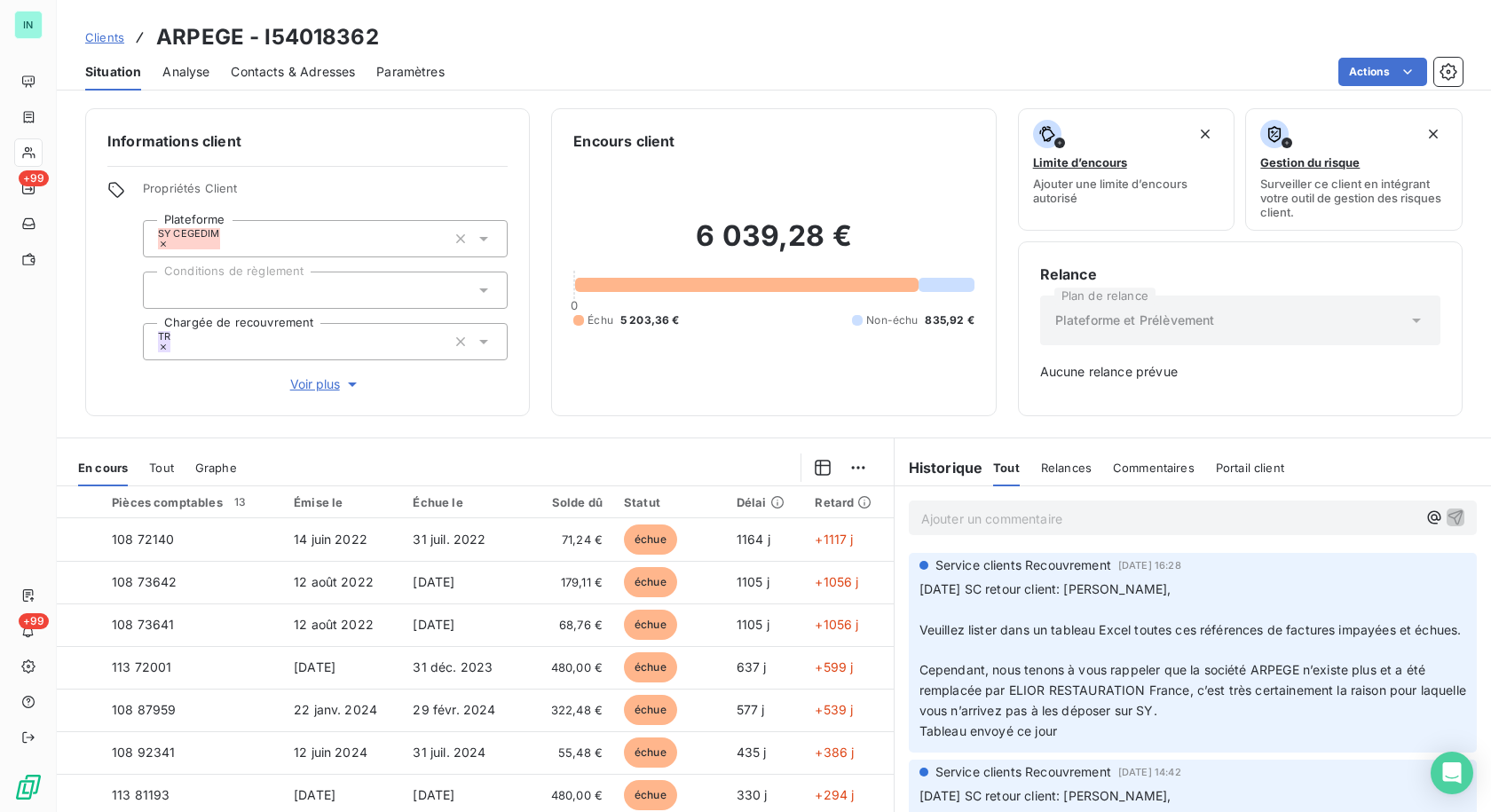
click at [151, 475] on div "Tout" at bounding box center [161, 467] width 25 height 37
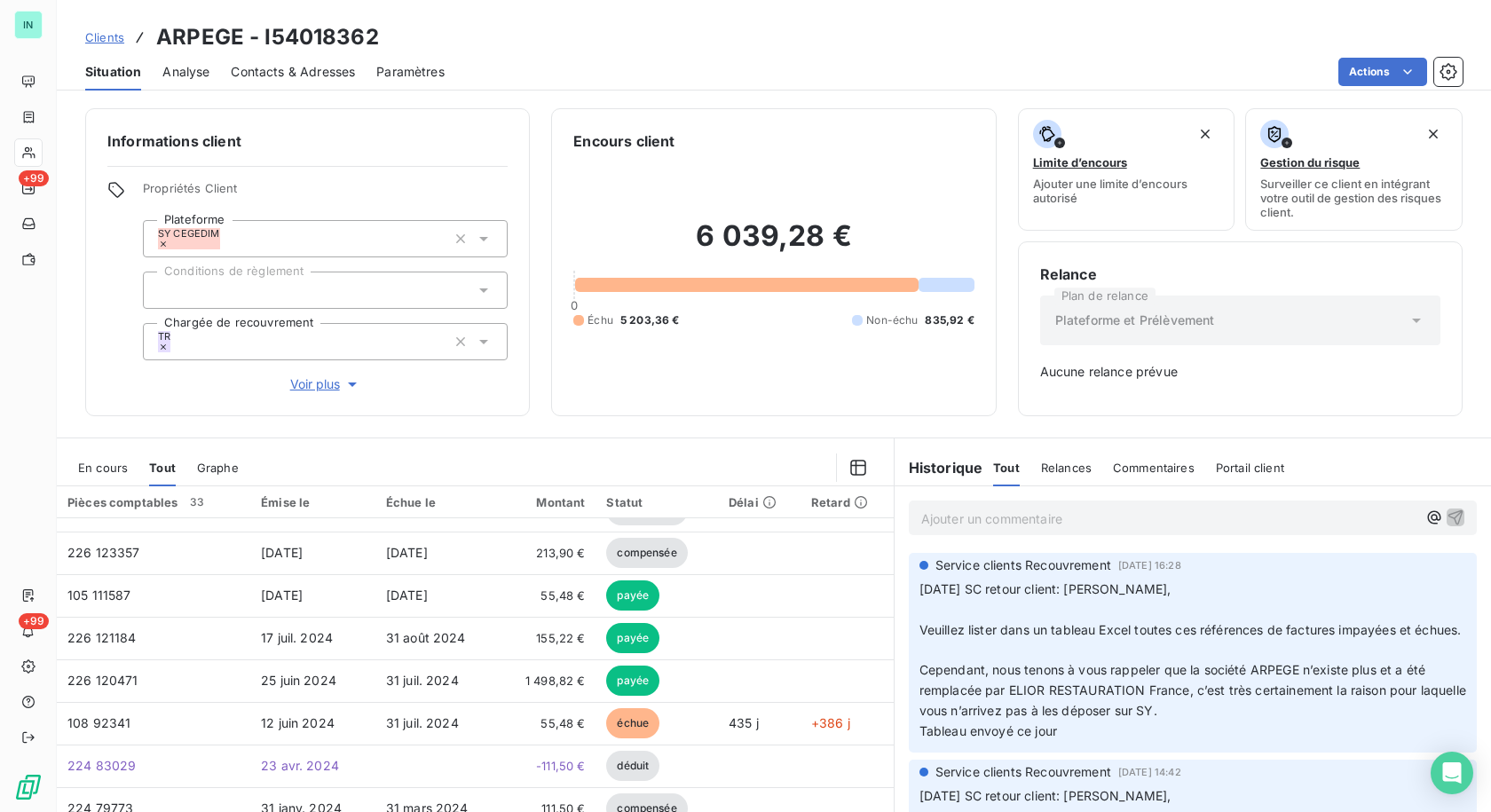
scroll to position [443, 0]
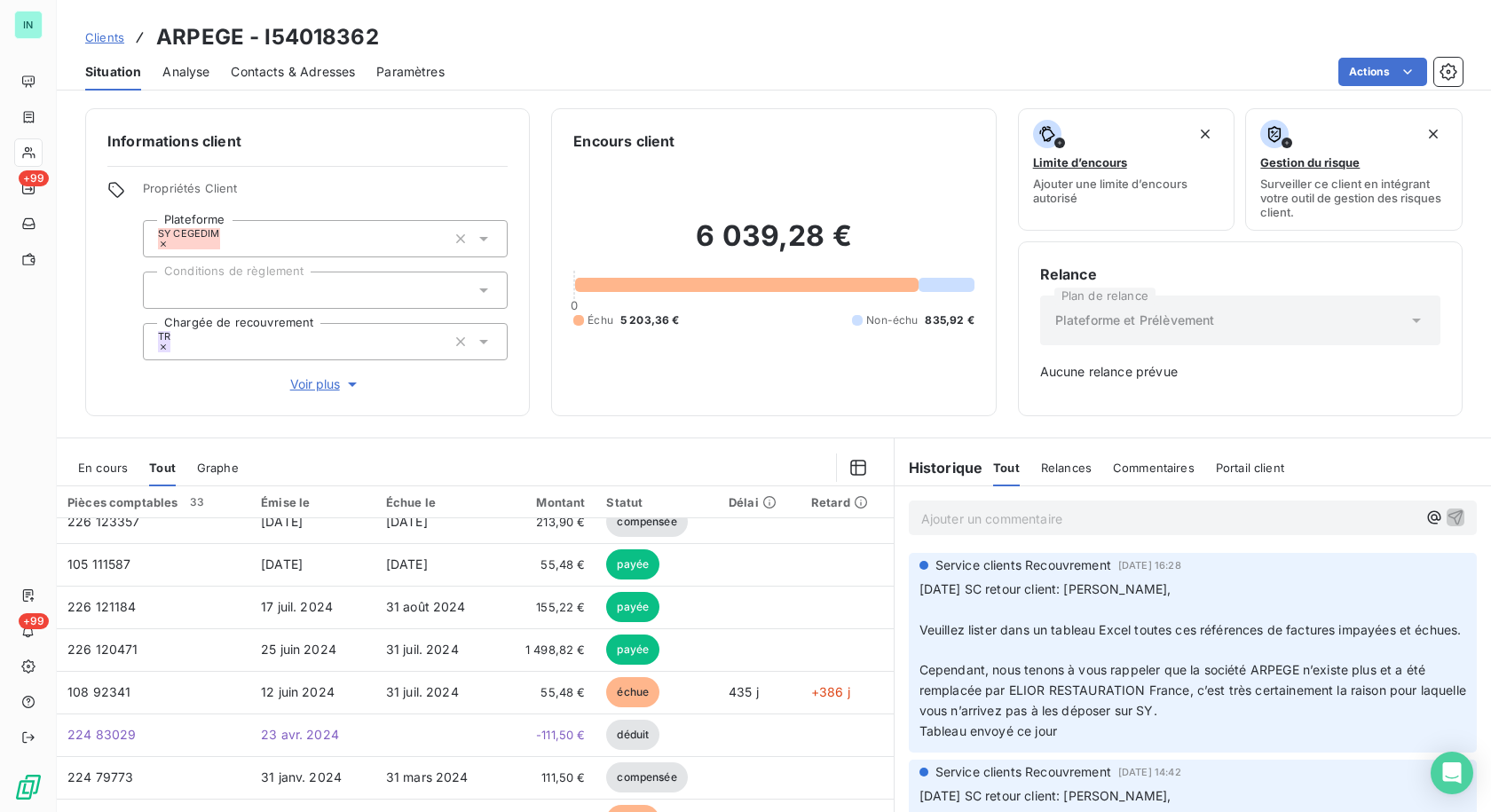
click at [102, 467] on span "En cours" at bounding box center [102, 468] width 49 height 15
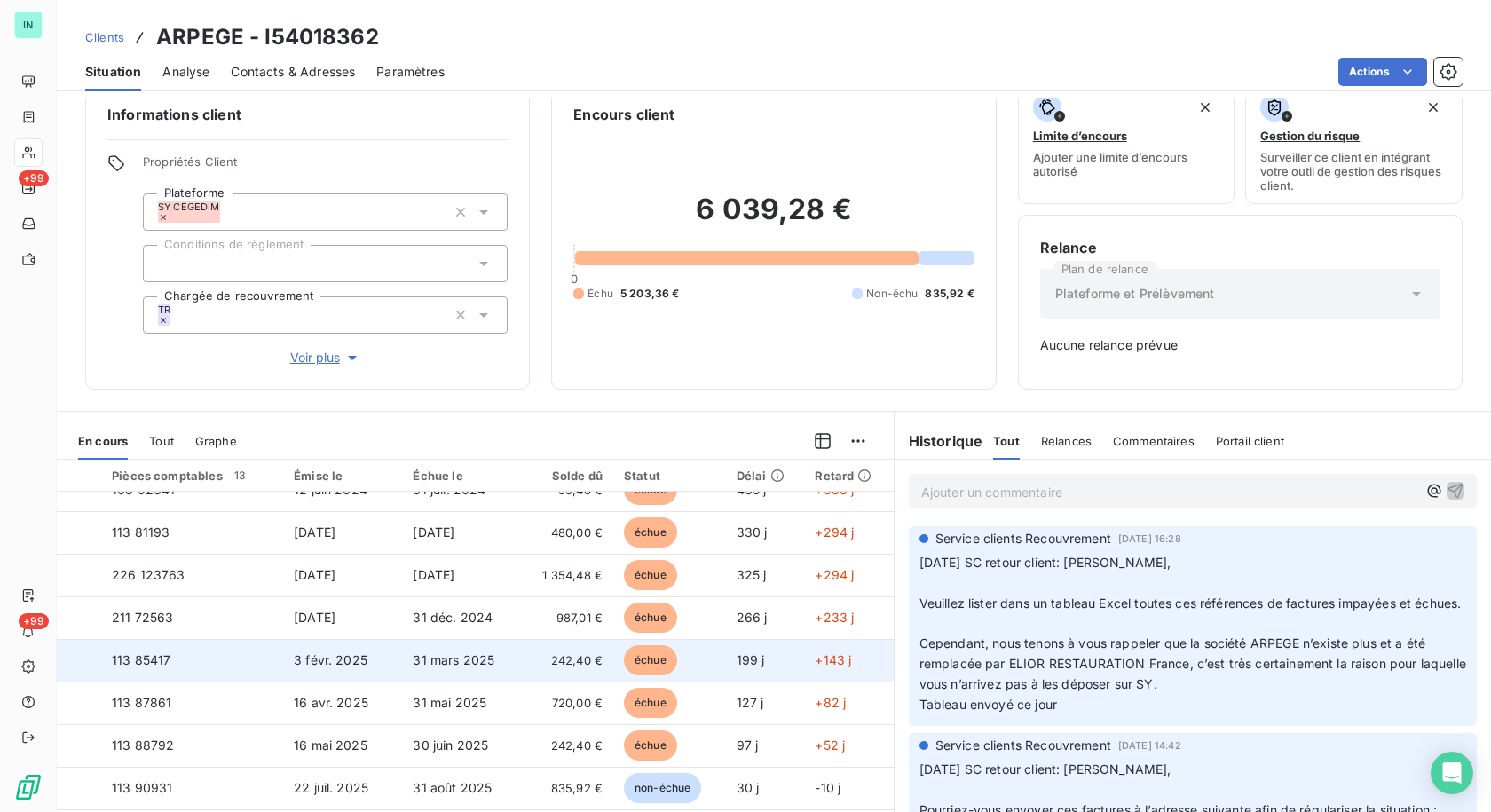
scroll to position [69, 0]
